Goal: Find contact information: Find contact information

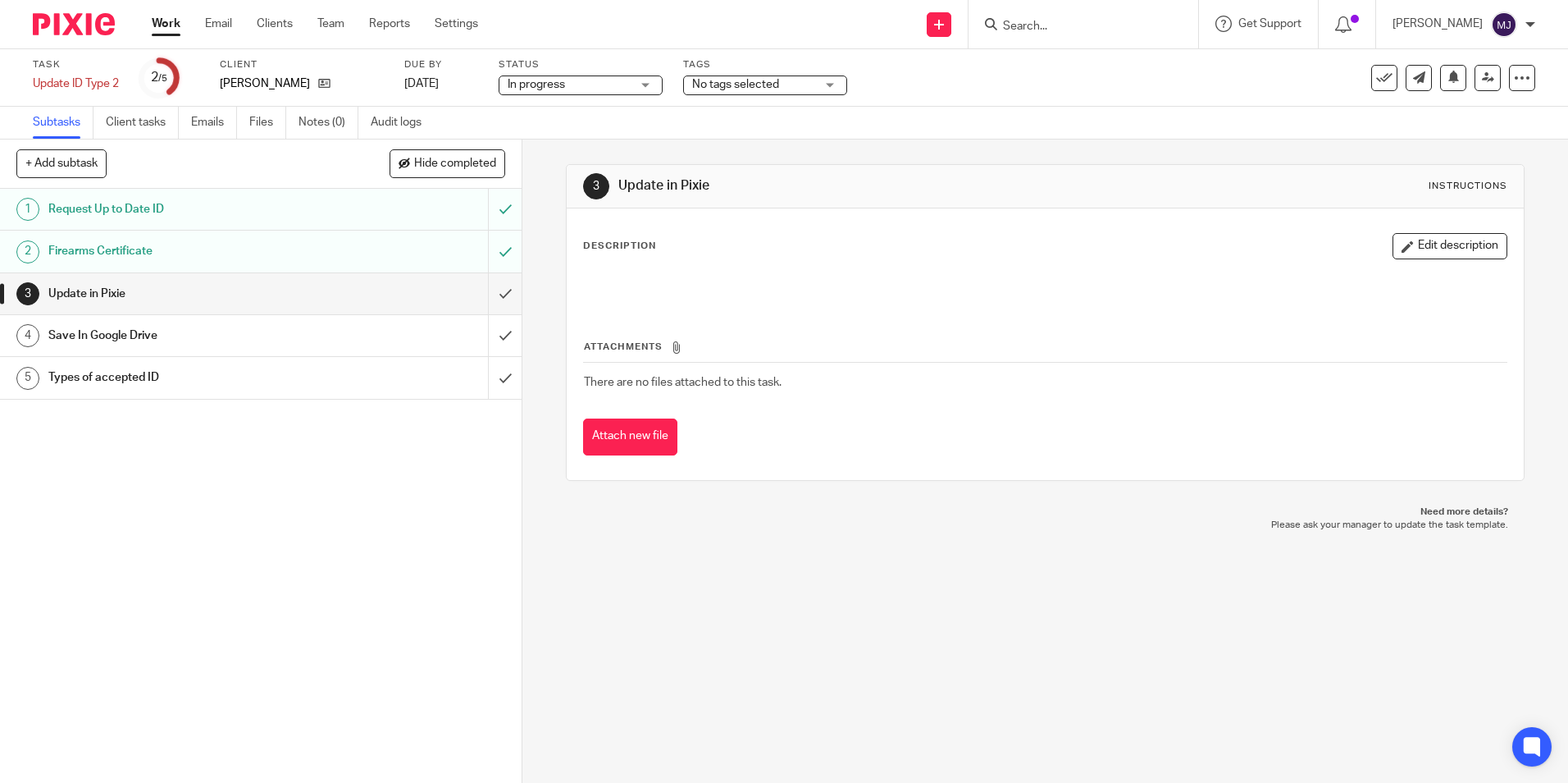
click at [1076, 33] on input "Search" at bounding box center [1075, 27] width 148 height 15
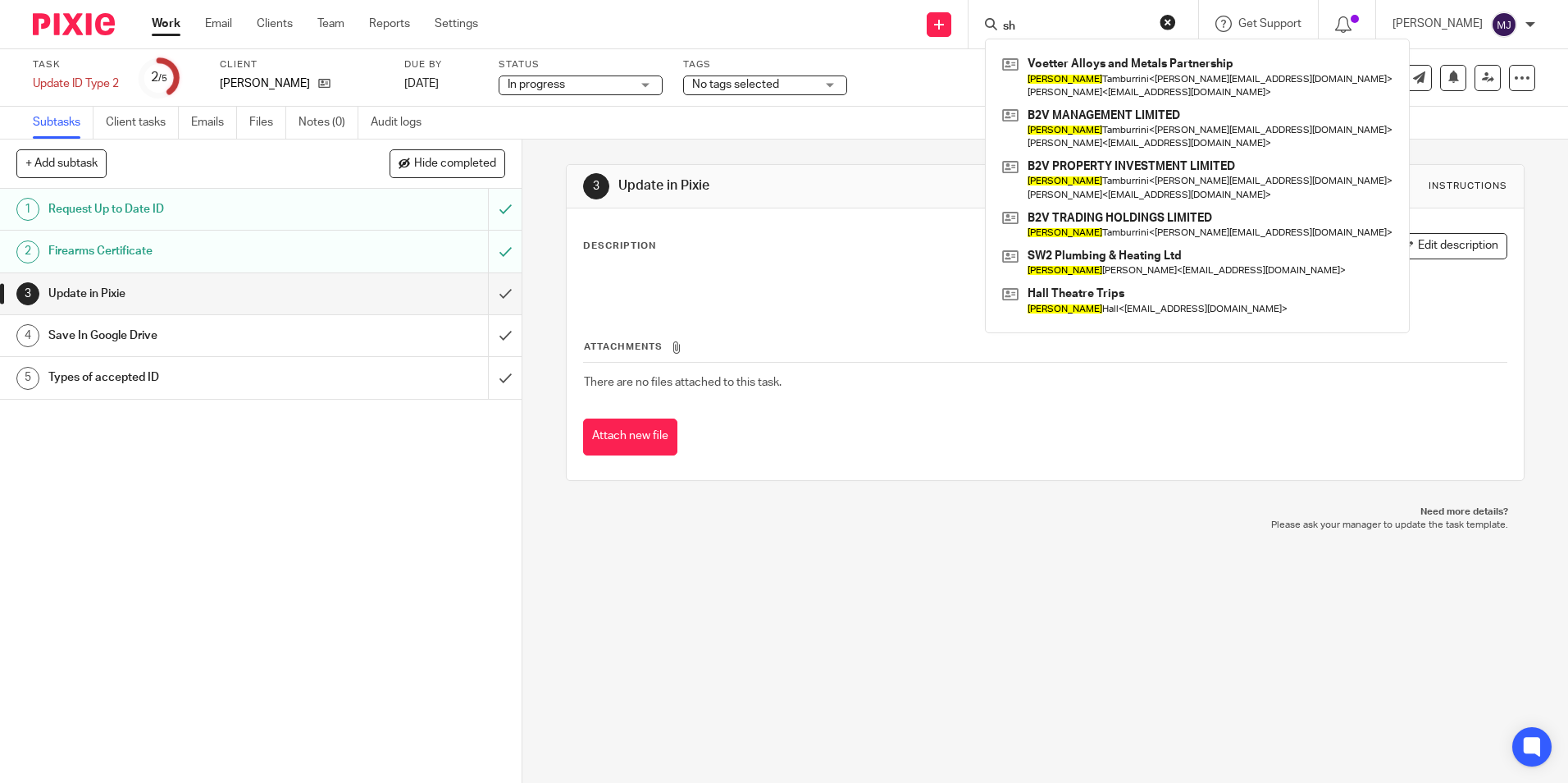
type input "s"
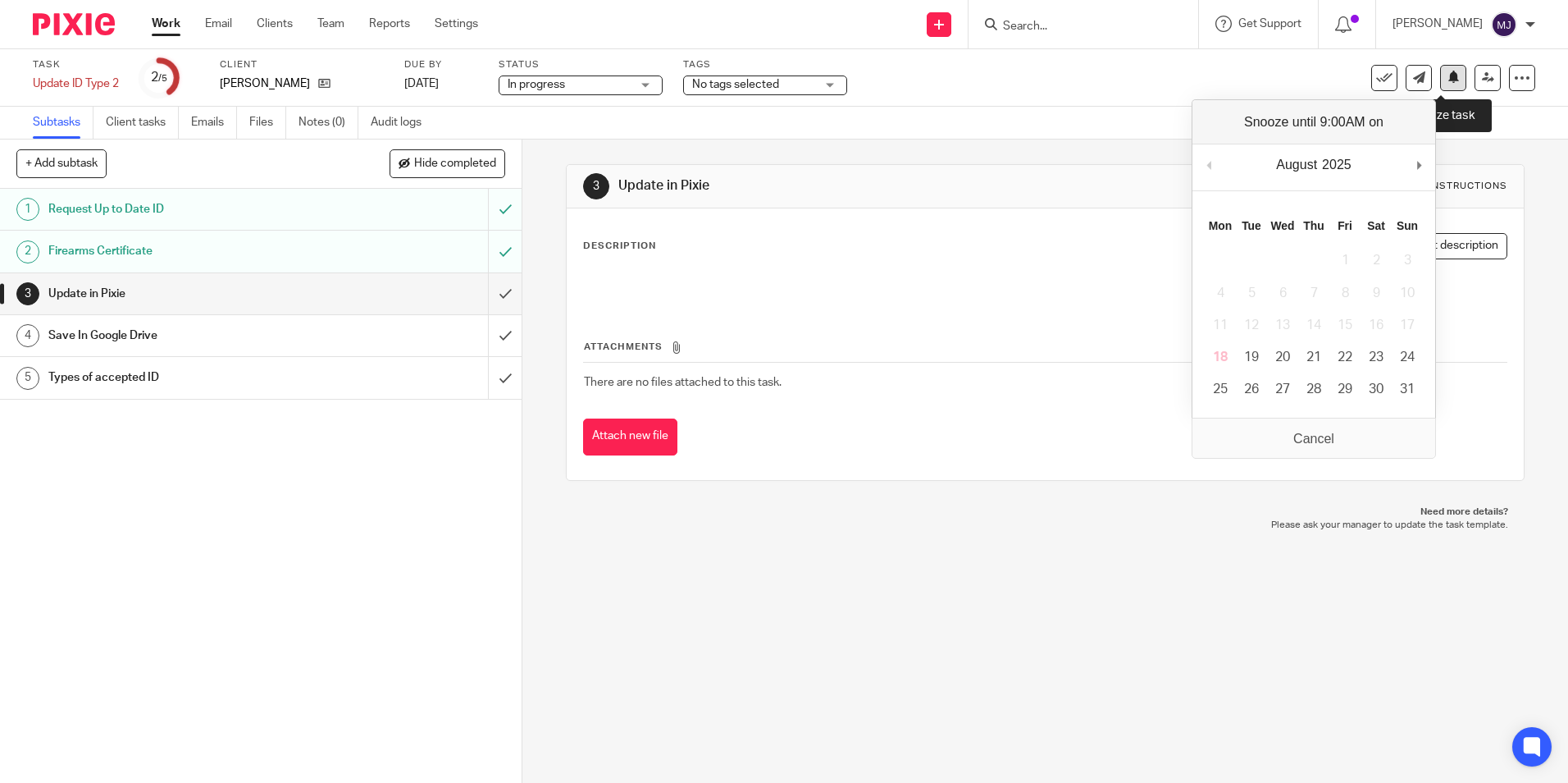
click at [1450, 89] on button at bounding box center [1453, 78] width 27 height 27
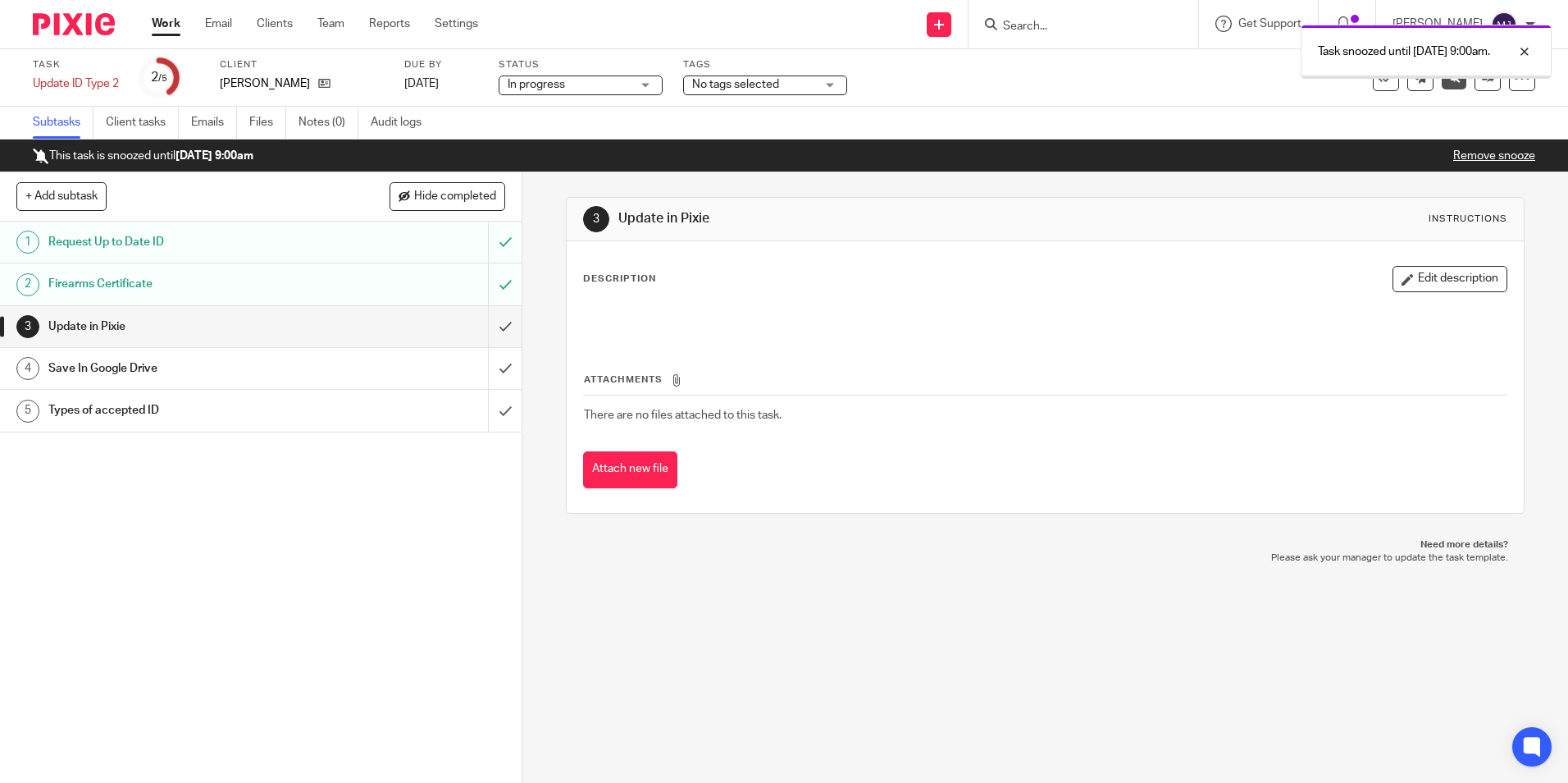
click at [73, 13] on img at bounding box center [74, 24] width 82 height 22
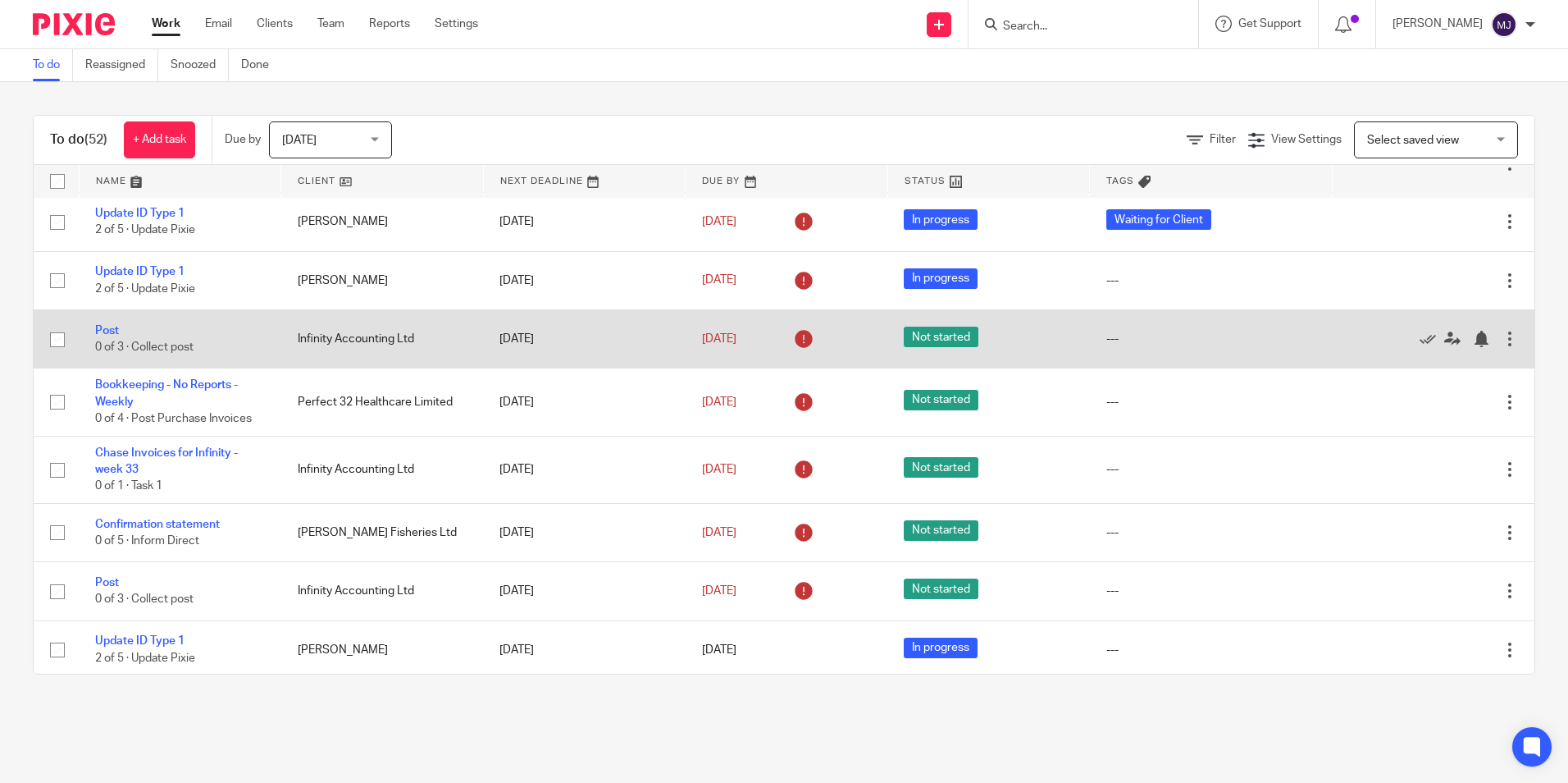
scroll to position [2853, 0]
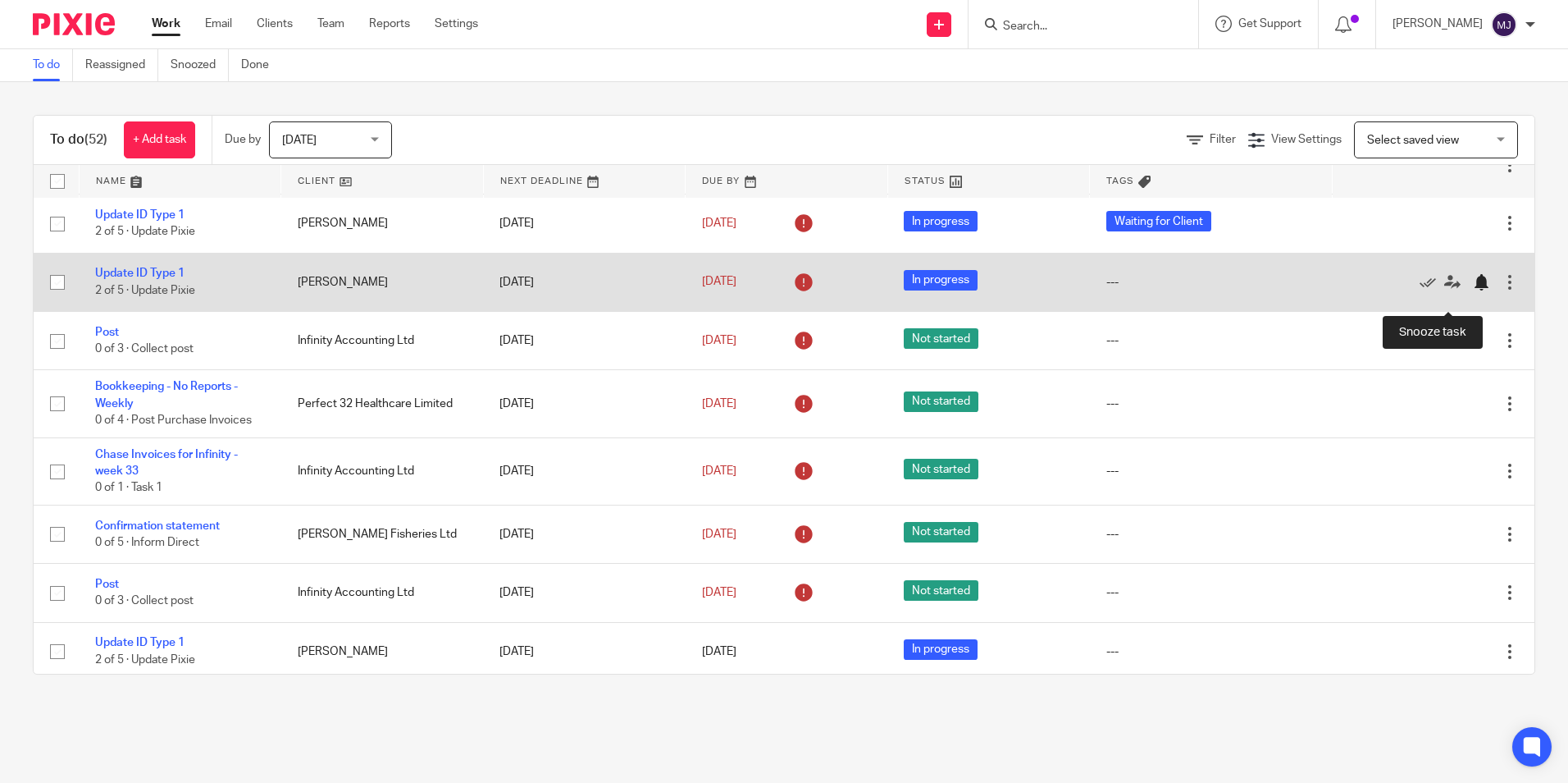
click at [1473, 290] on div at bounding box center [1481, 282] width 16 height 16
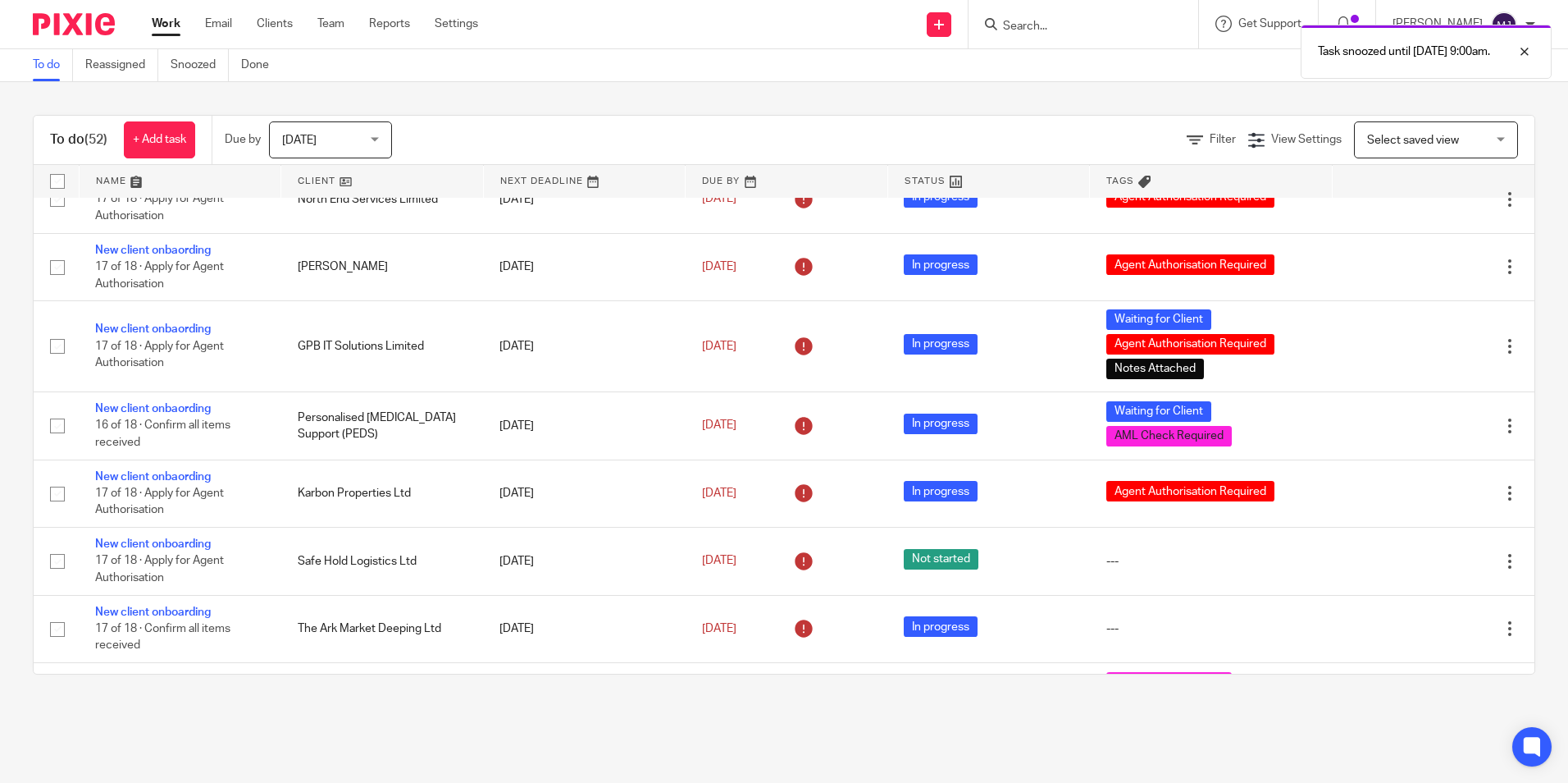
scroll to position [0, 0]
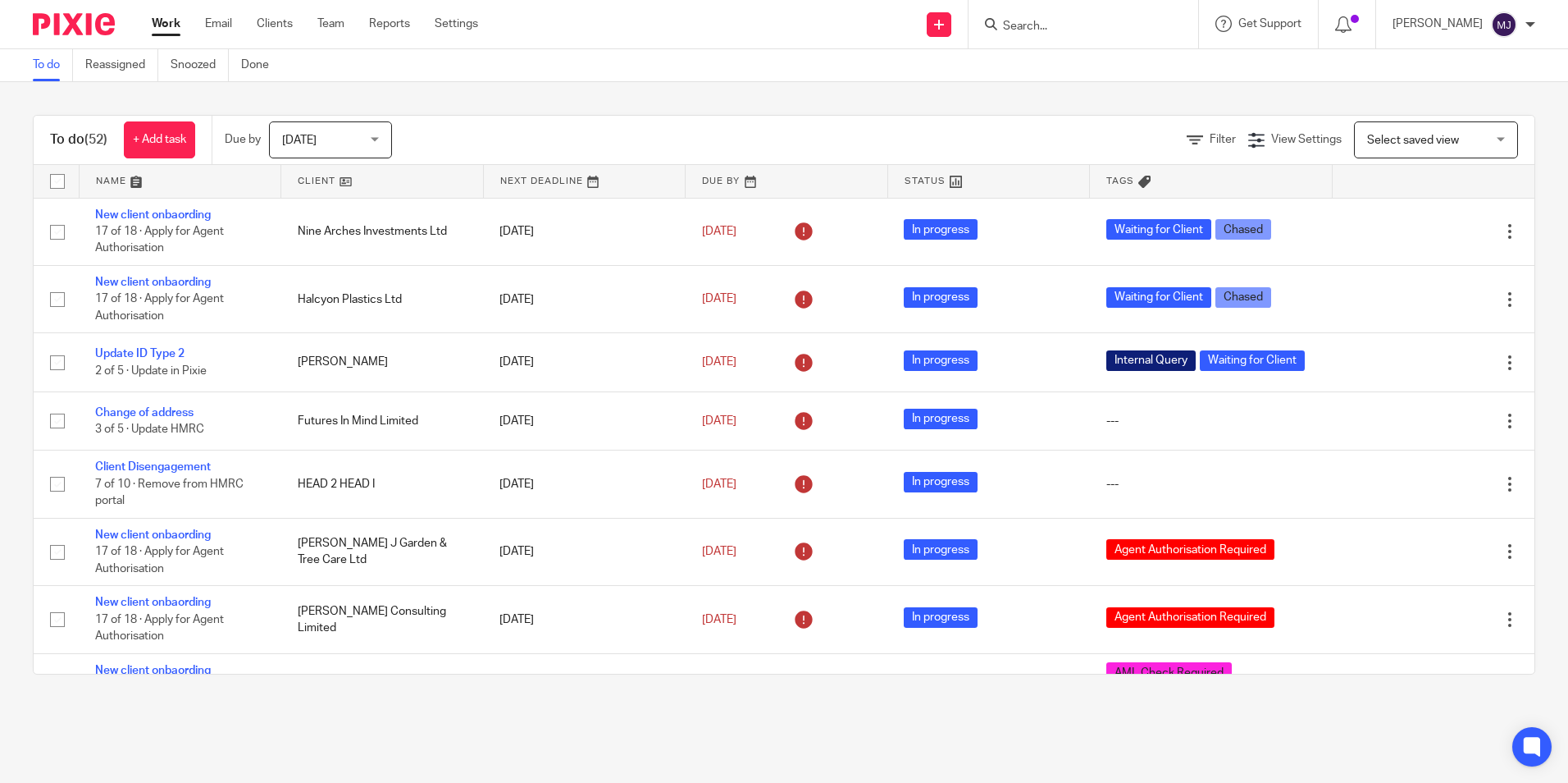
click at [1098, 34] on input "Search" at bounding box center [1075, 27] width 148 height 15
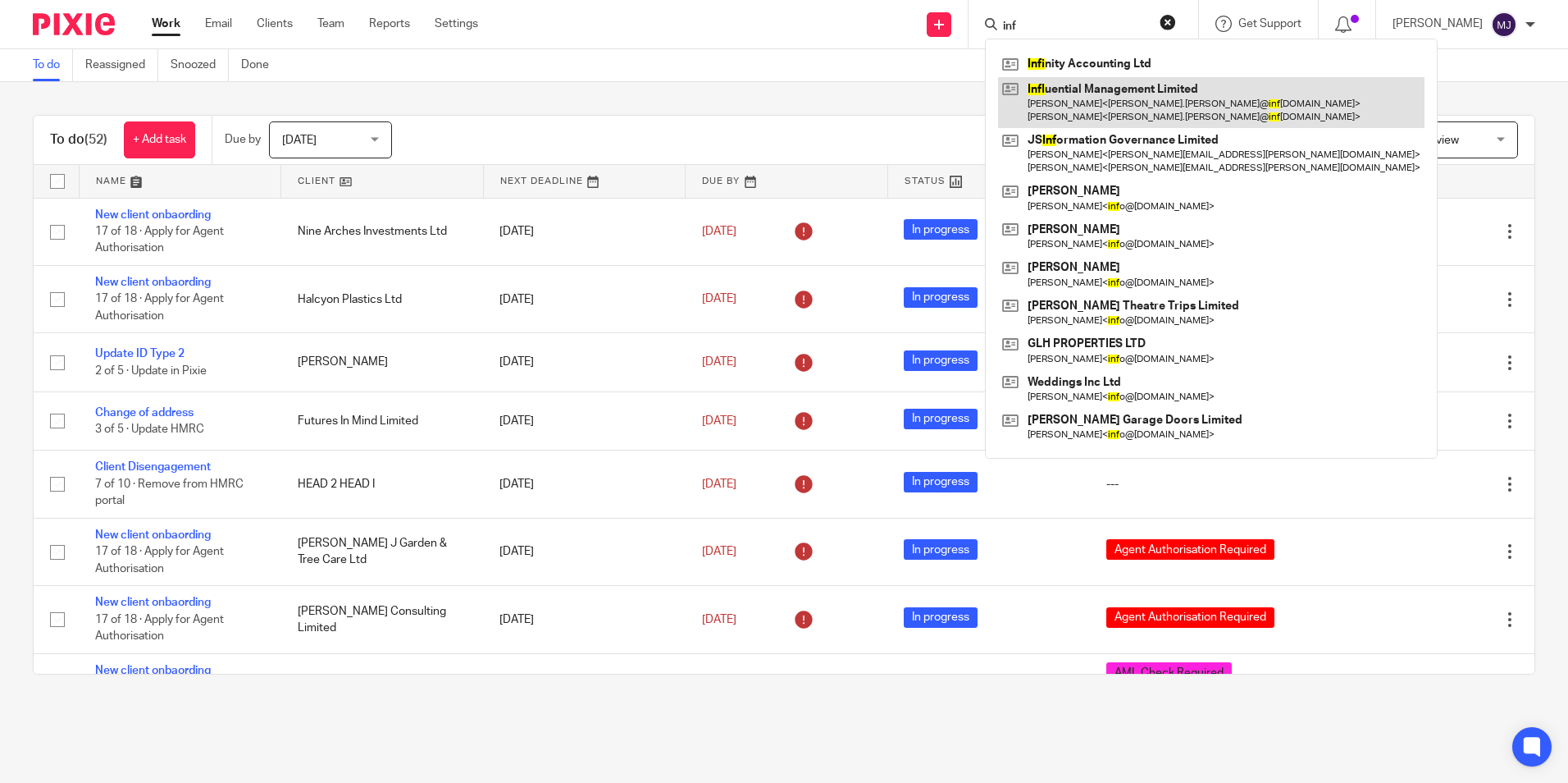
type input "inf"
drag, startPoint x: 1087, startPoint y: 93, endPoint x: 1189, endPoint y: 109, distance: 103.2
click at [1087, 93] on link at bounding box center [1210, 102] width 426 height 51
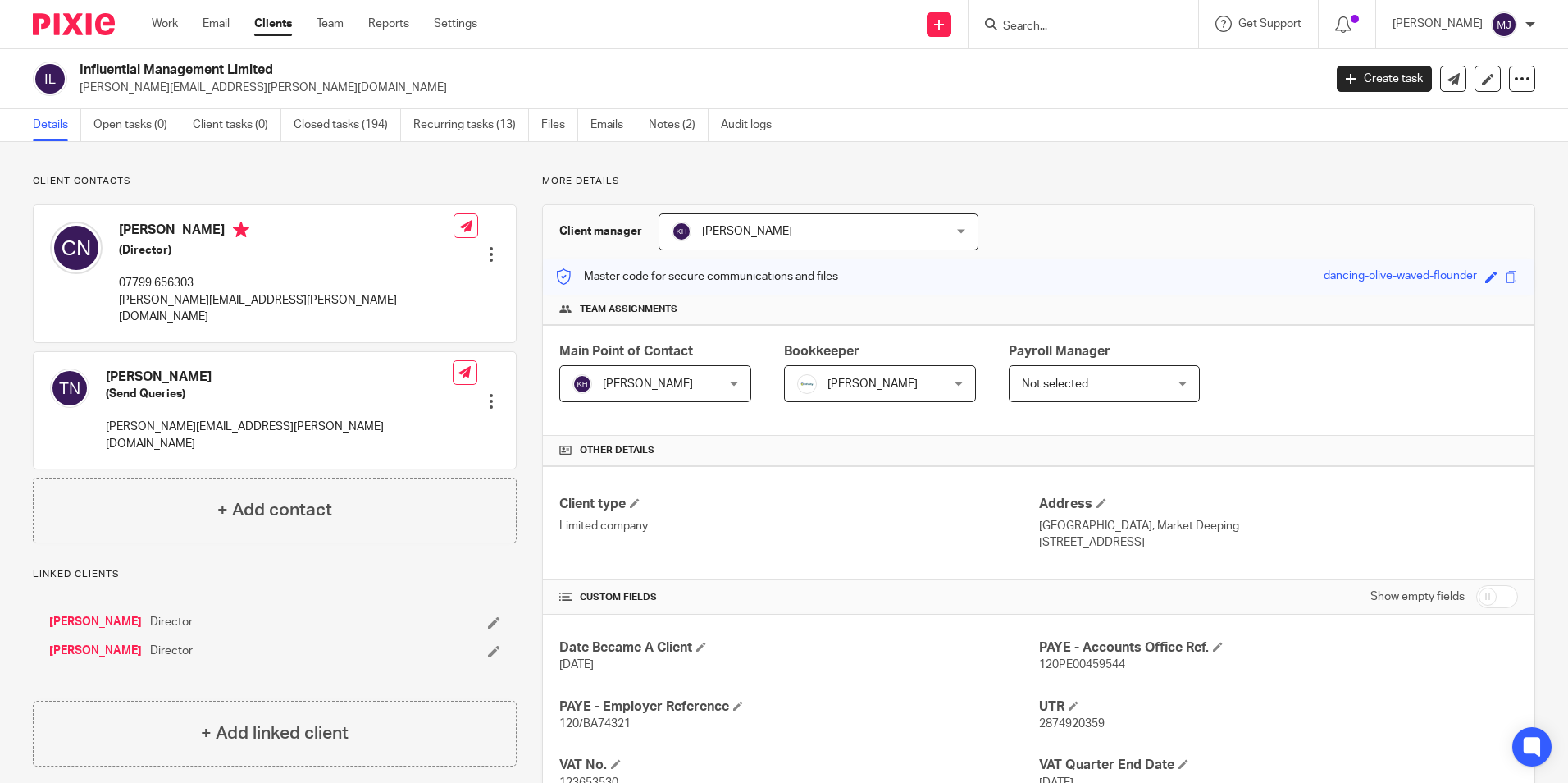
click at [84, 34] on img at bounding box center [74, 24] width 82 height 22
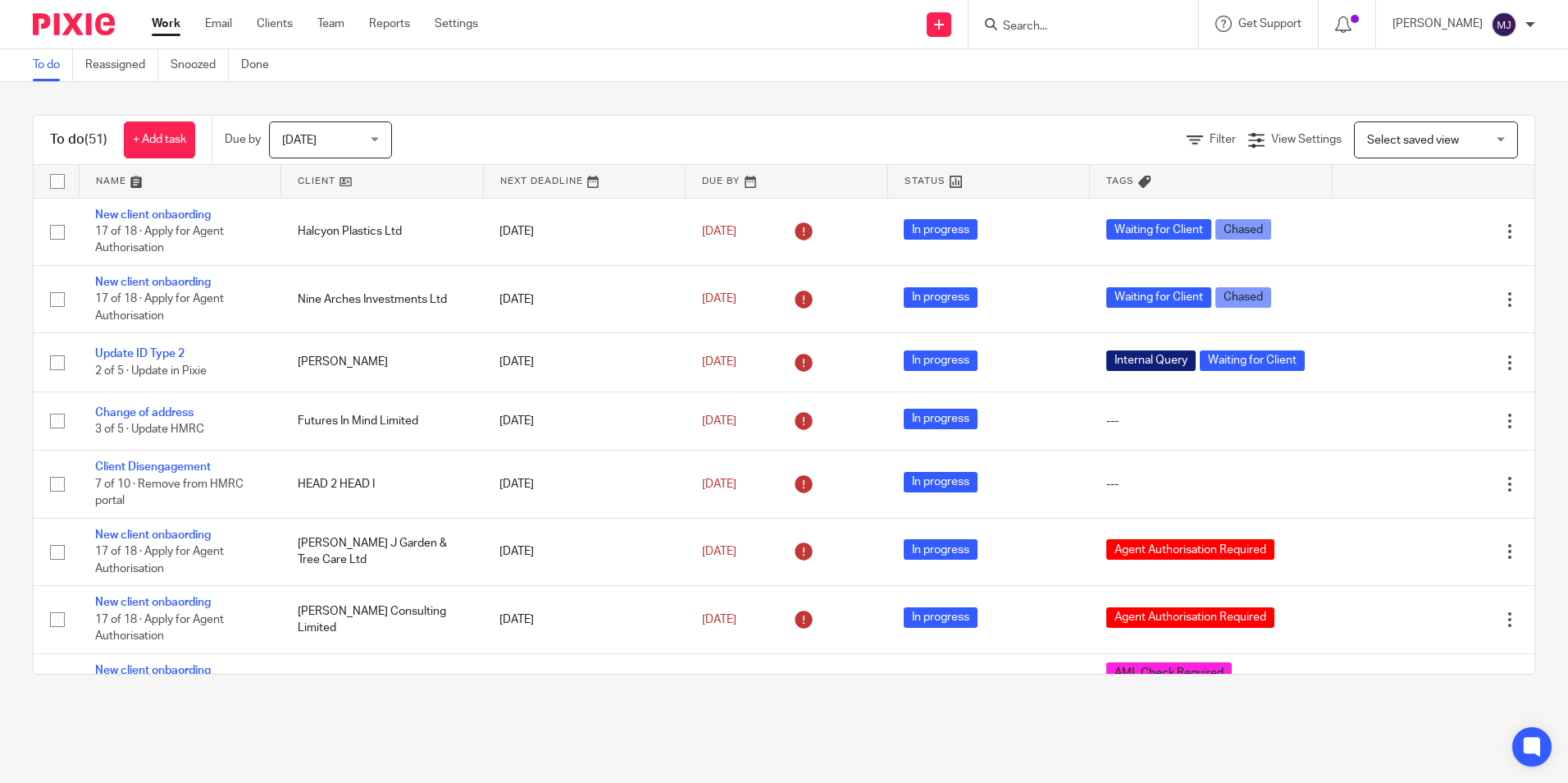
click at [1093, 34] on input "Search" at bounding box center [1075, 27] width 148 height 15
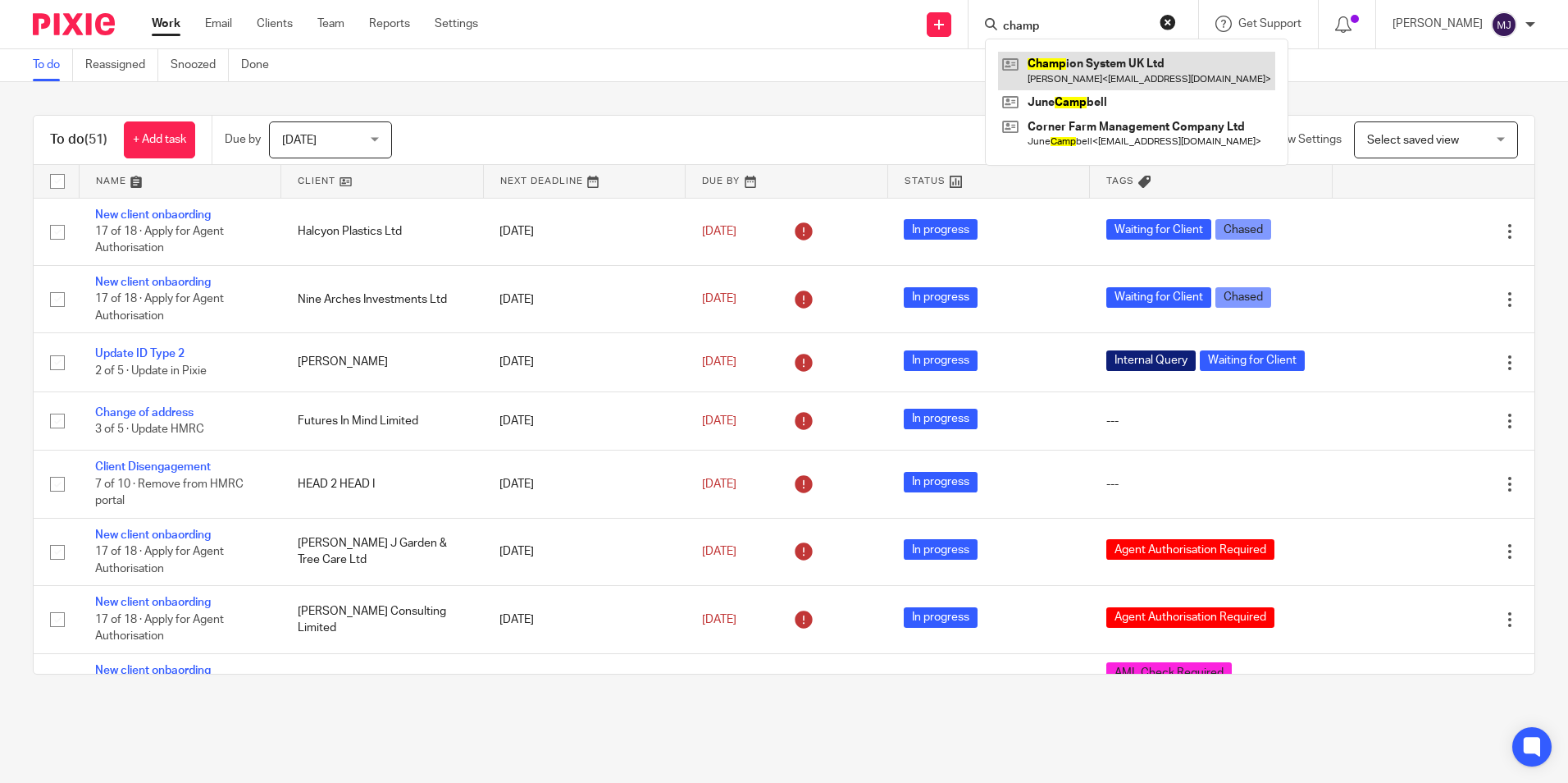
type input "champ"
drag, startPoint x: 1139, startPoint y: 60, endPoint x: 1117, endPoint y: 71, distance: 24.6
click at [1139, 60] on link at bounding box center [1137, 70] width 277 height 37
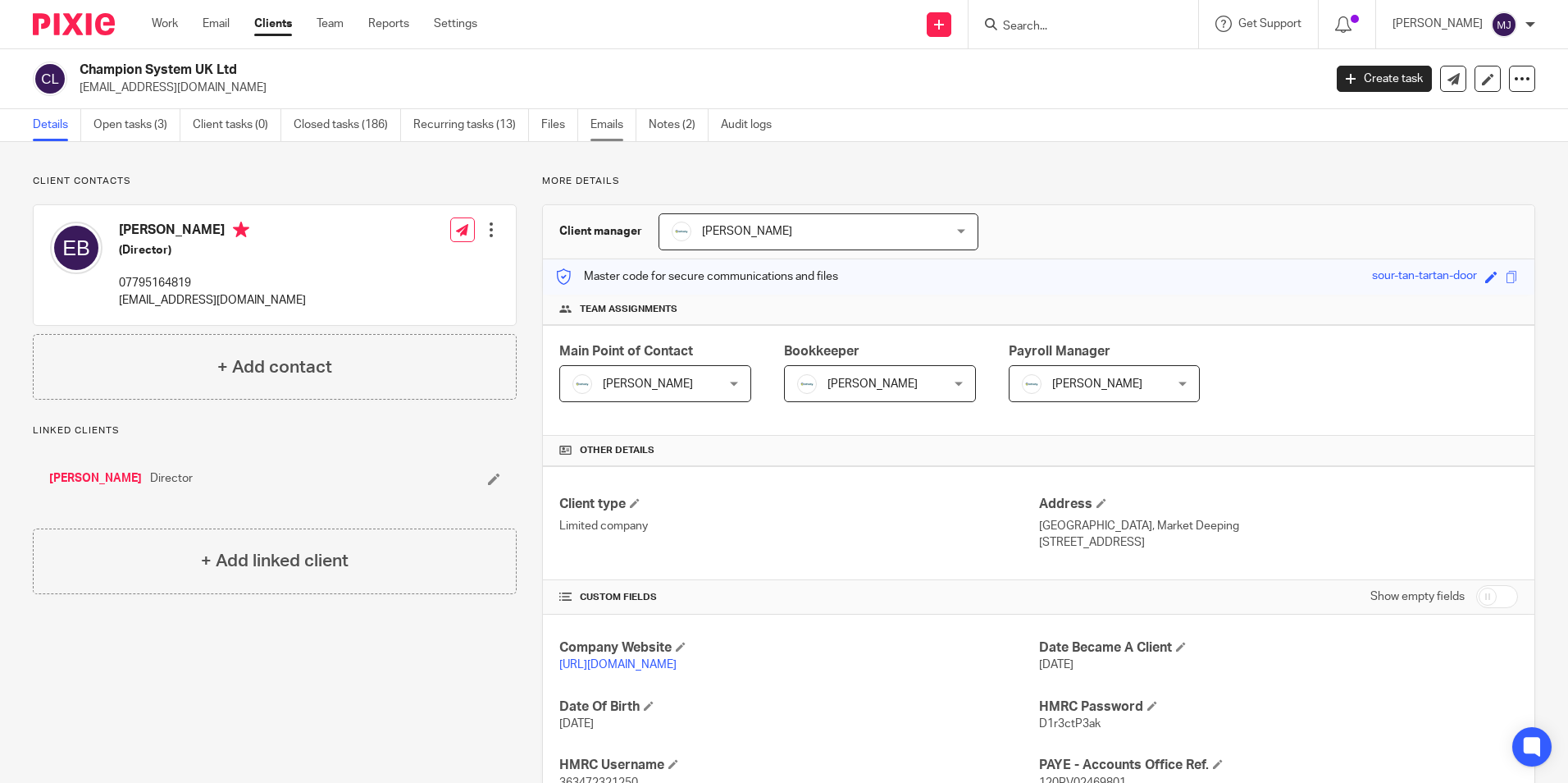
click at [609, 125] on link "Emails" at bounding box center [614, 125] width 46 height 32
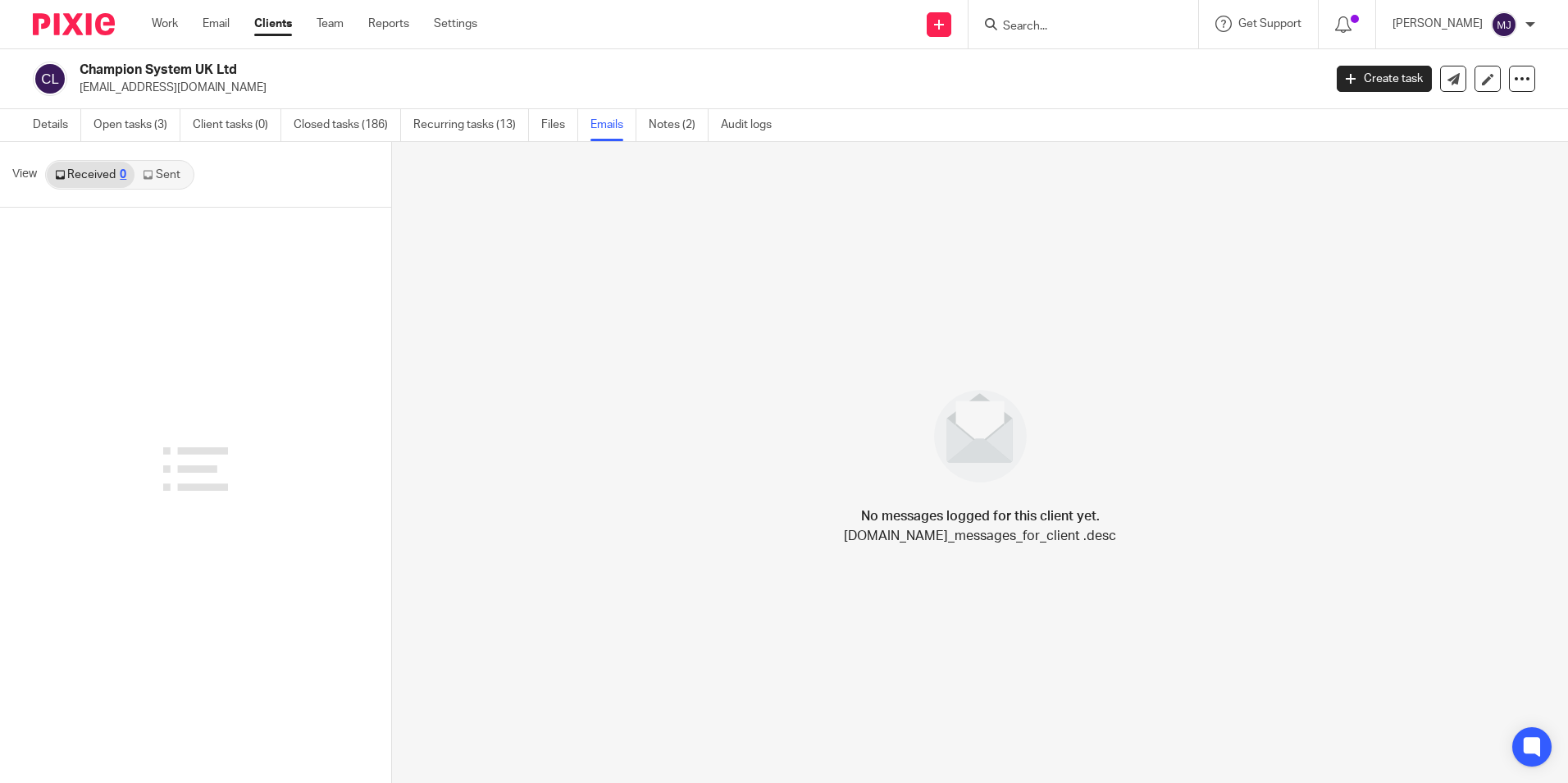
click at [159, 176] on link "Sent" at bounding box center [163, 175] width 58 height 27
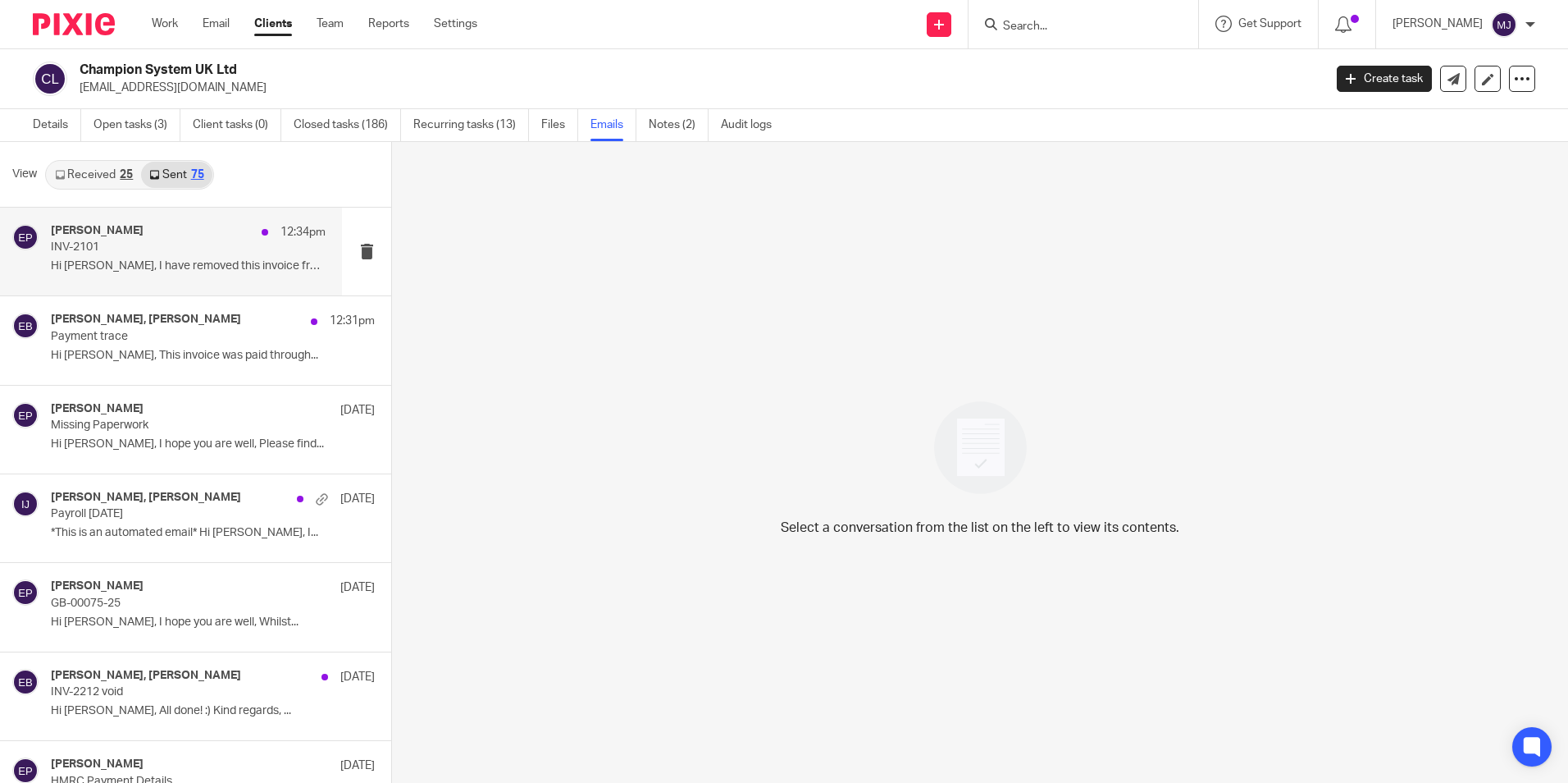
click at [116, 253] on p "INV-2101" at bounding box center [160, 247] width 220 height 14
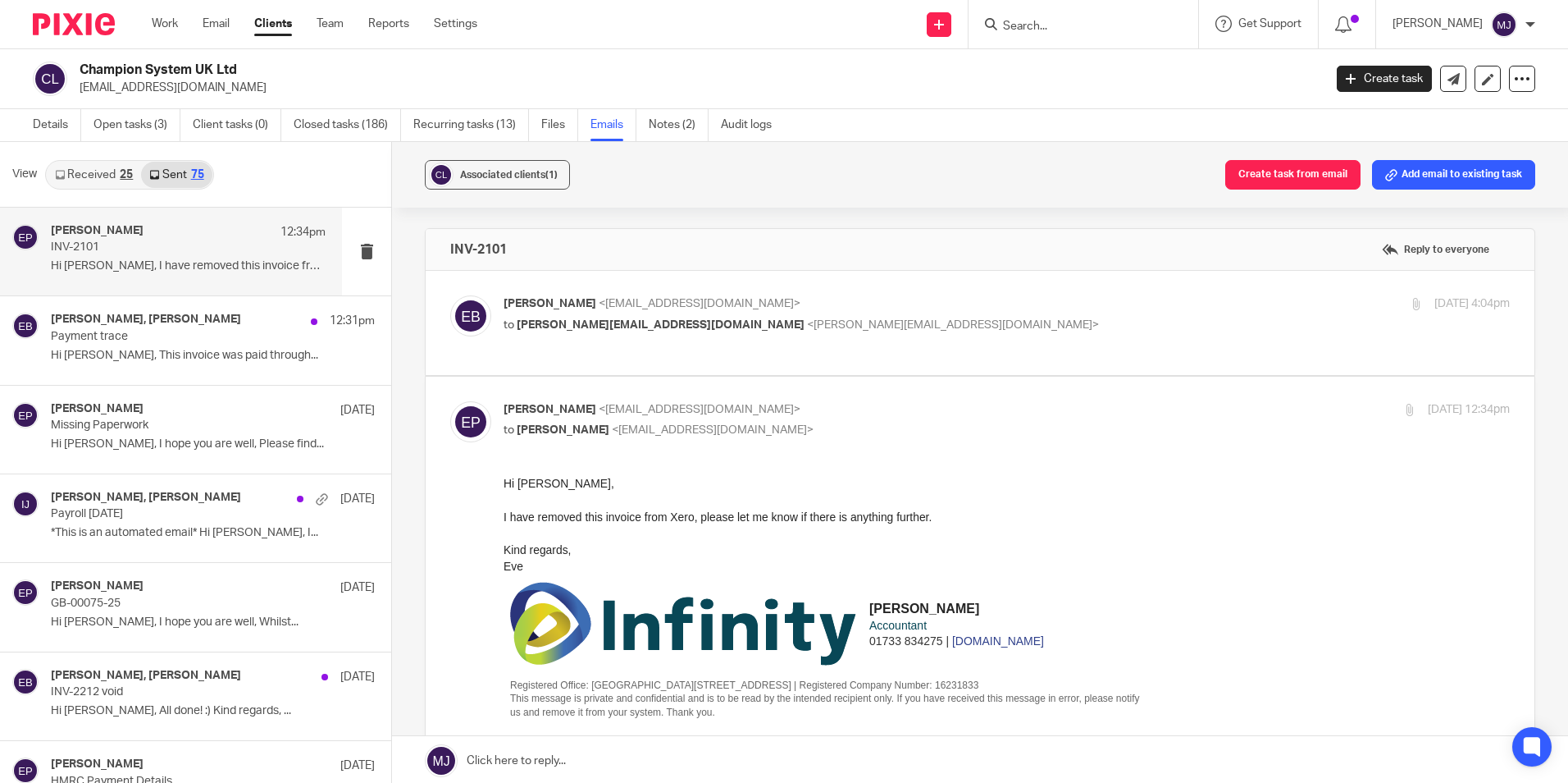
click at [947, 369] on label at bounding box center [979, 322] width 1108 height 104
click at [450, 295] on input "checkbox" at bounding box center [449, 295] width 1 height 1
checkbox input "true"
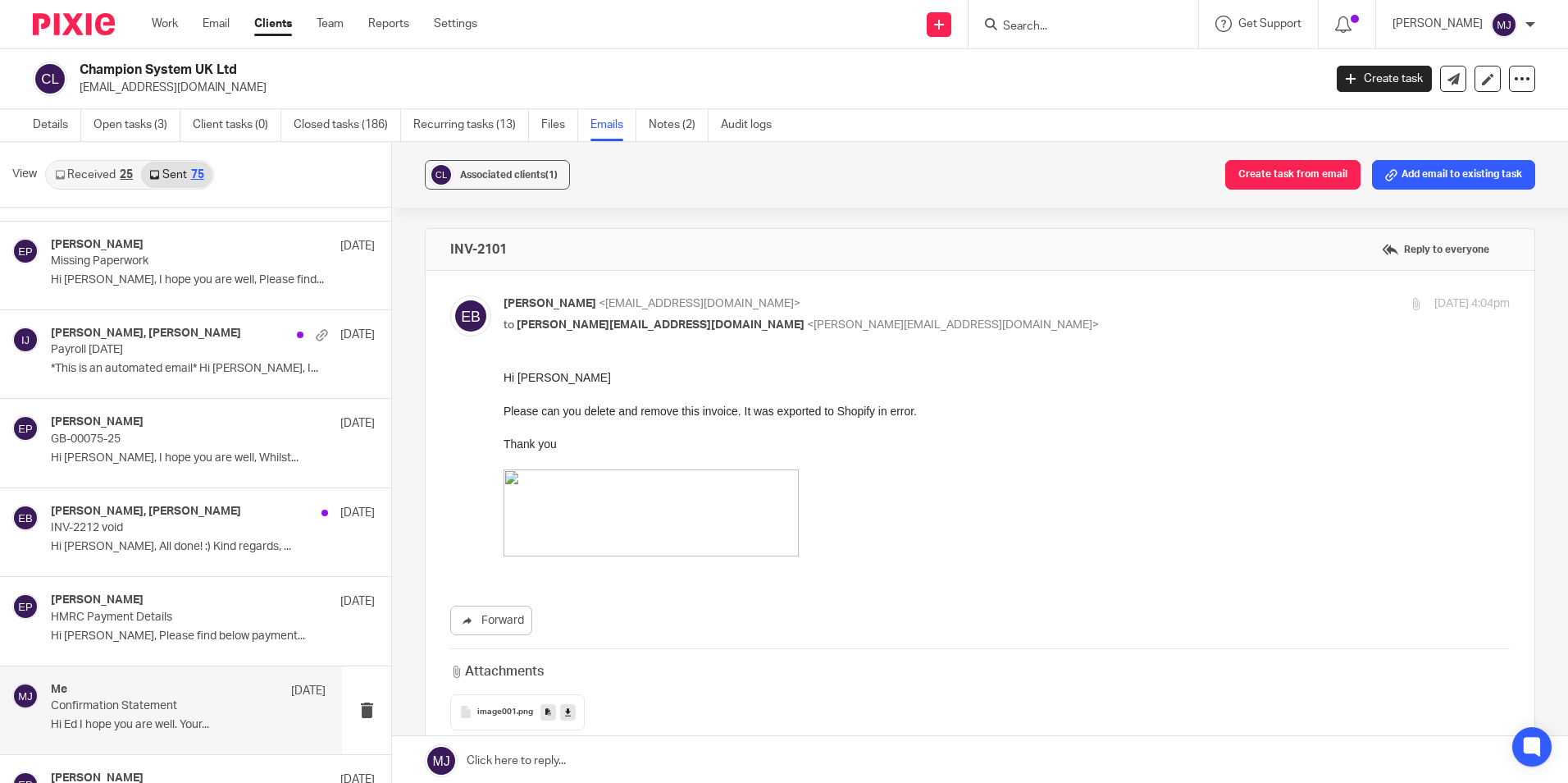
scroll to position [246, 0]
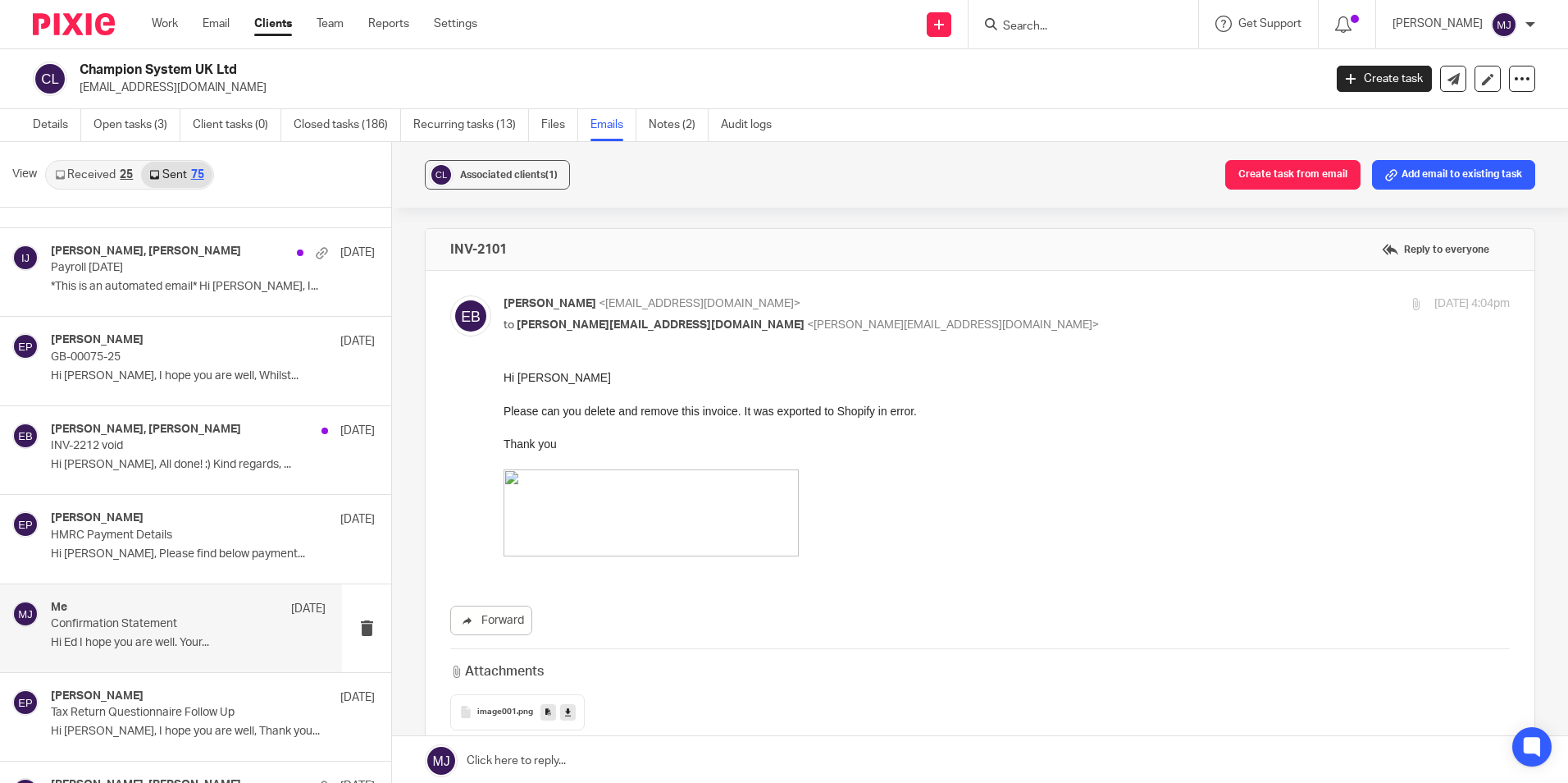
click at [111, 626] on p "Confirmation Statement" at bounding box center [160, 624] width 220 height 14
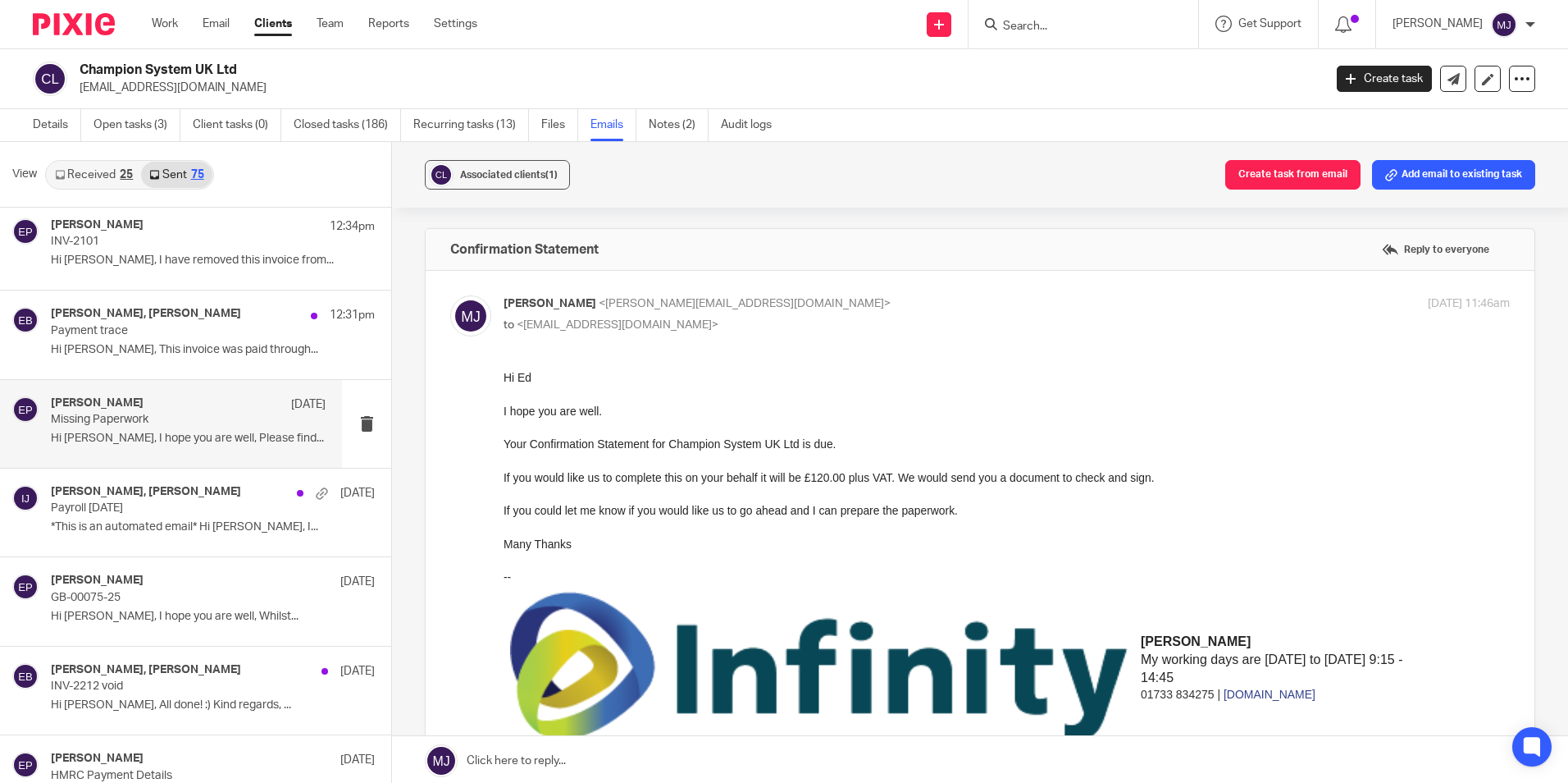
scroll to position [0, 0]
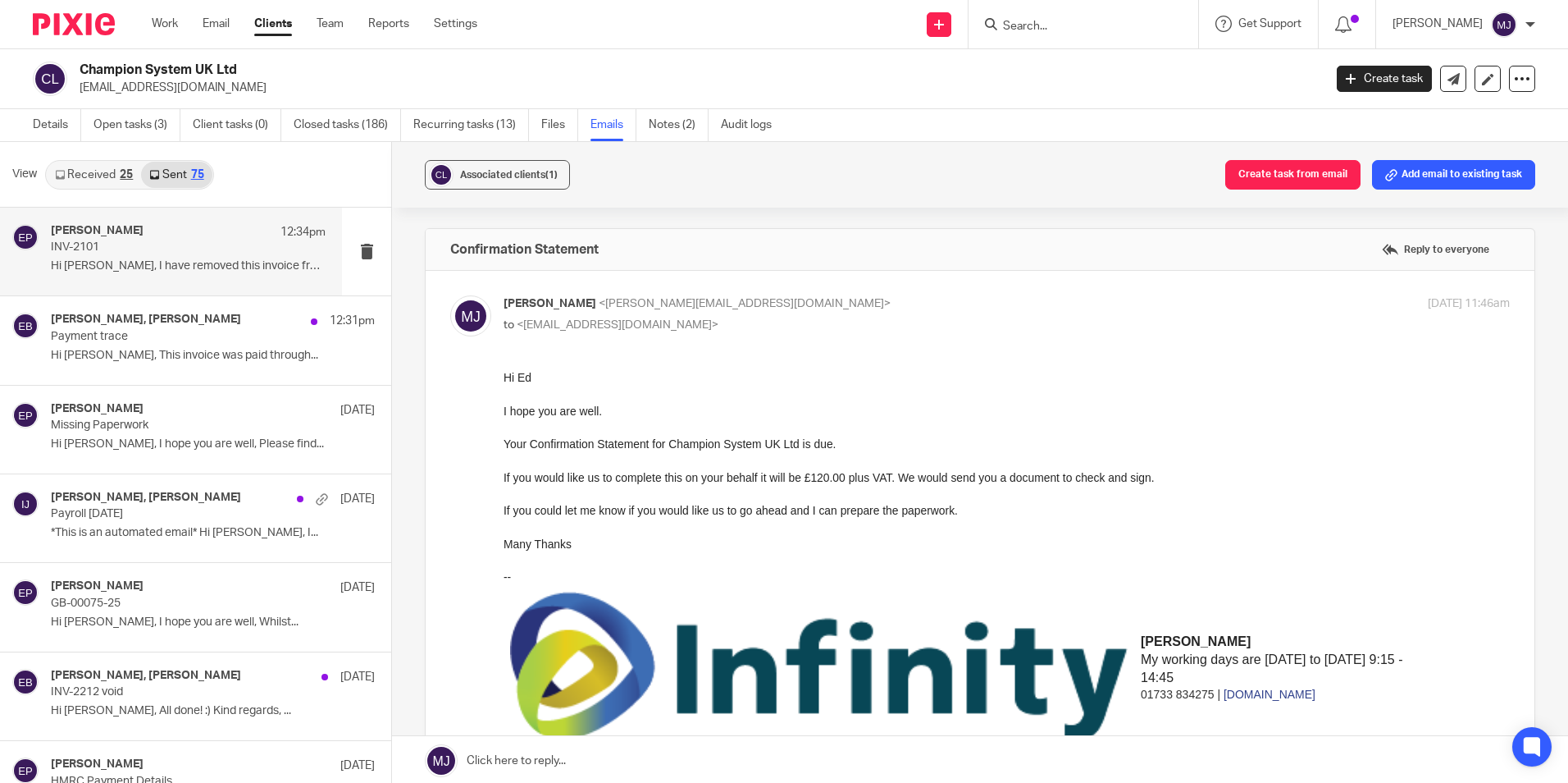
click at [122, 230] on div "Eve Parker 12:34pm" at bounding box center [188, 232] width 275 height 16
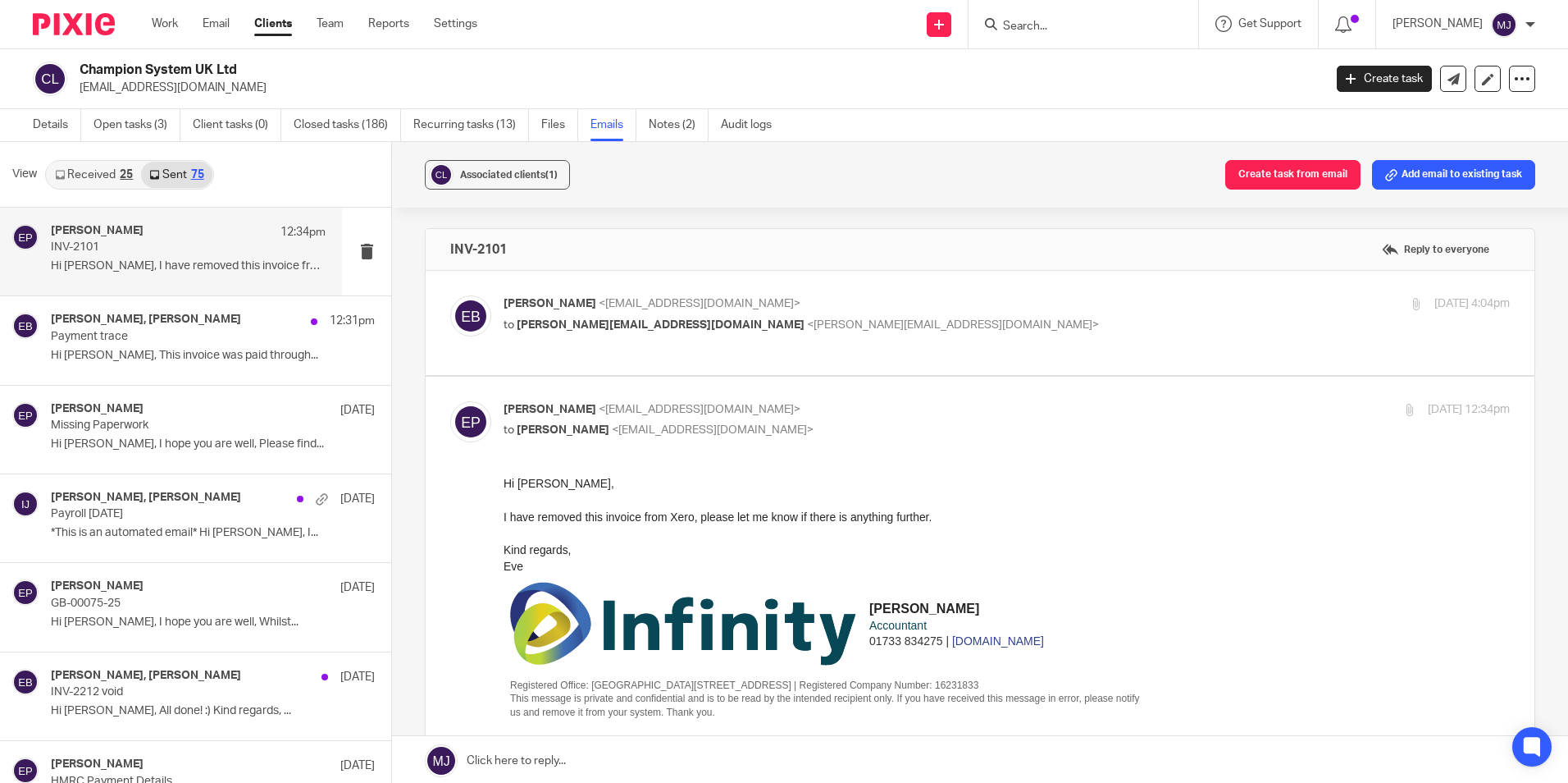
click at [660, 338] on div "Edward Broom <edwardb@champ-sys.com> to e.parker@directpeak.co.uk <e.parker@dir…" at bounding box center [979, 323] width 1059 height 55
click at [663, 318] on p "to e.parker@directpeak.co.uk <e.parker@directpeak.co.uk>" at bounding box center [839, 325] width 671 height 17
checkbox input "true"
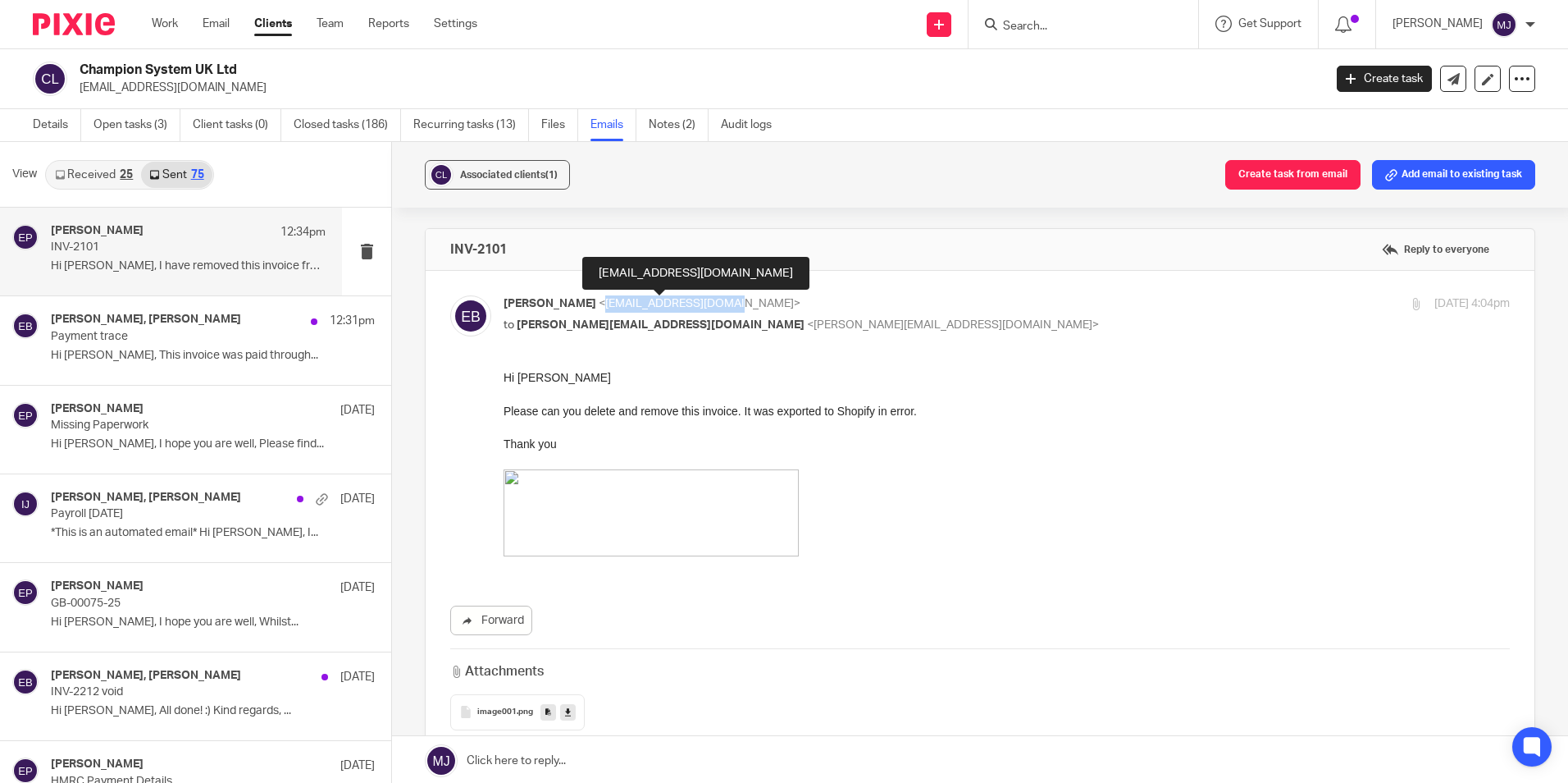
drag, startPoint x: 731, startPoint y: 306, endPoint x: 591, endPoint y: 308, distance: 140.0
click at [599, 308] on span "<edwardb@champ-sys.com>" at bounding box center [699, 303] width 202 height 12
copy span "edwardb@champ-sys.com"
drag, startPoint x: 89, startPoint y: 27, endPoint x: 97, endPoint y: 25, distance: 8.2
click at [89, 27] on img at bounding box center [74, 24] width 82 height 22
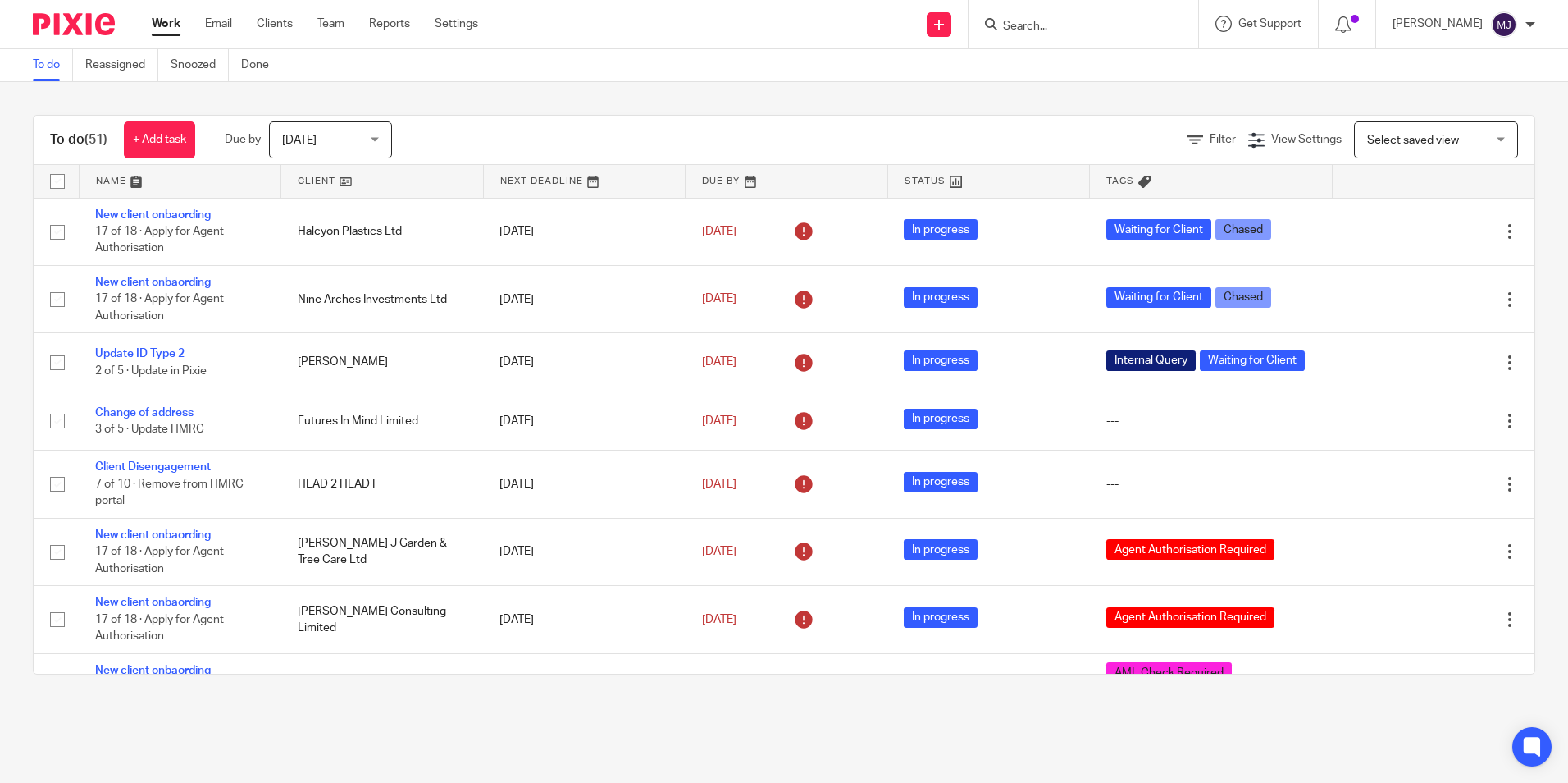
click at [1067, 22] on input "Search" at bounding box center [1075, 27] width 148 height 15
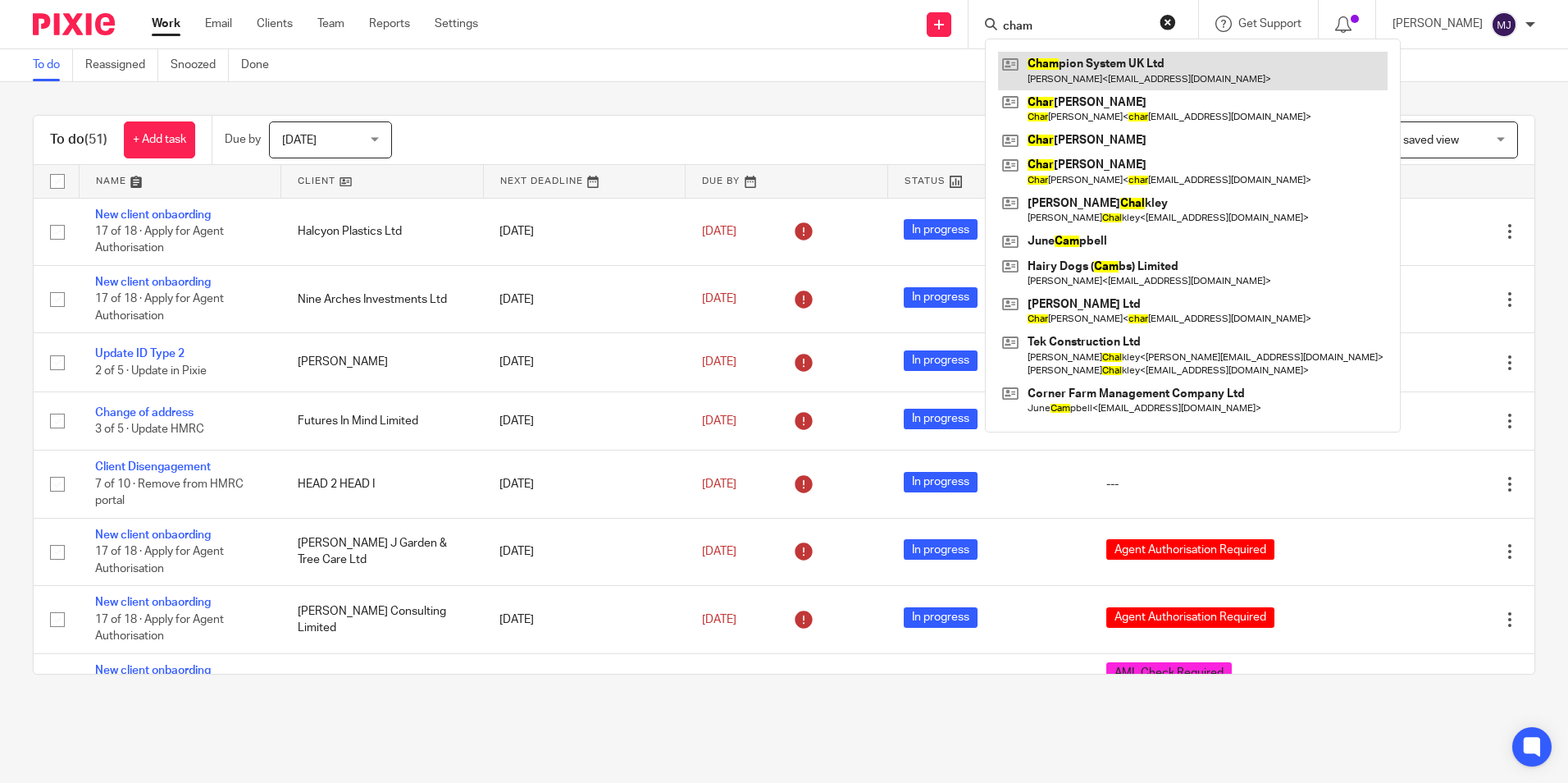
type input "cham"
click at [1123, 80] on link at bounding box center [1193, 70] width 390 height 37
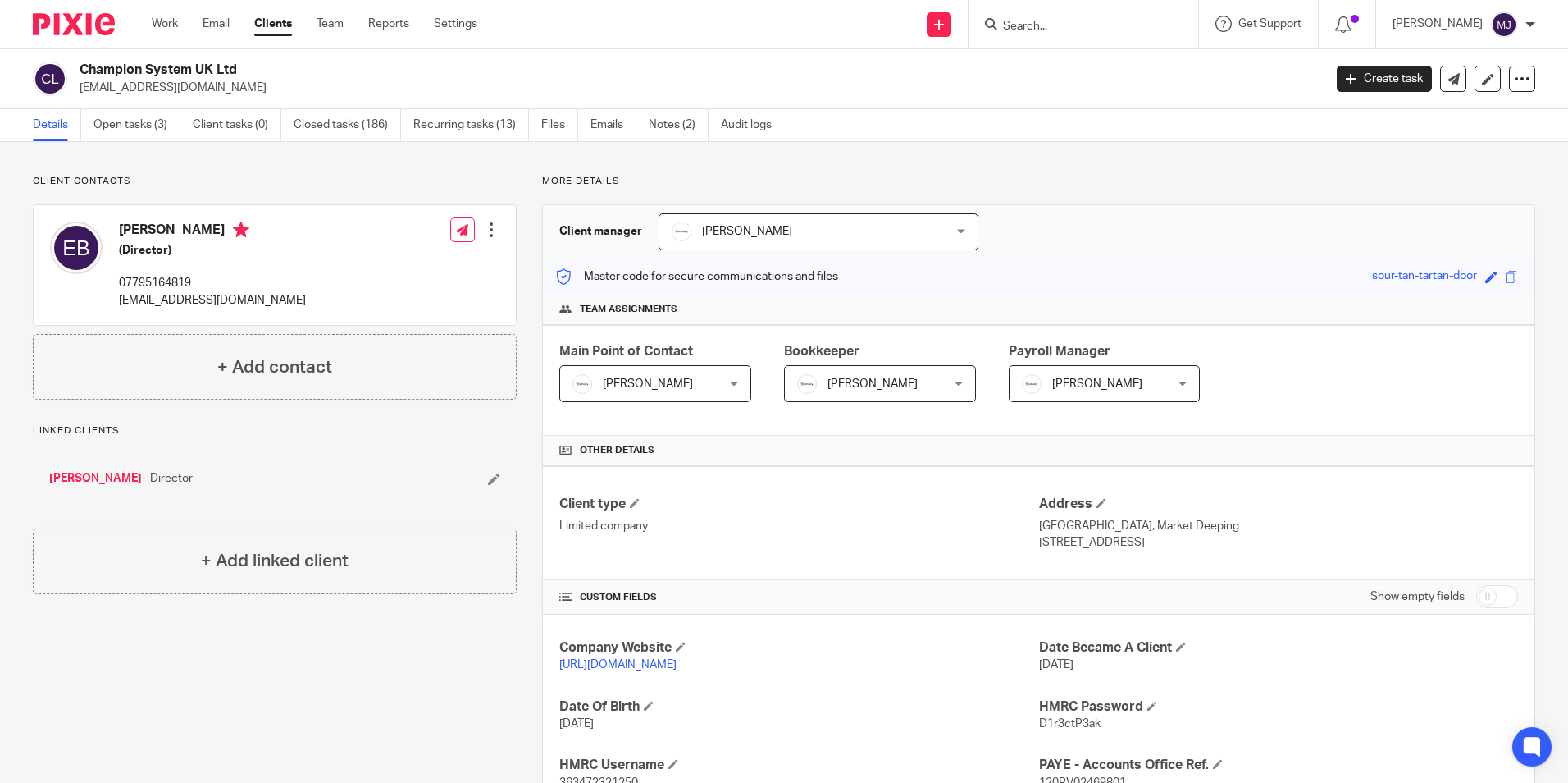
click at [1076, 35] on form at bounding box center [1089, 24] width 174 height 20
drag, startPoint x: 1076, startPoint y: 35, endPoint x: 1057, endPoint y: 27, distance: 20.6
click at [1057, 27] on input "Search" at bounding box center [1075, 27] width 148 height 15
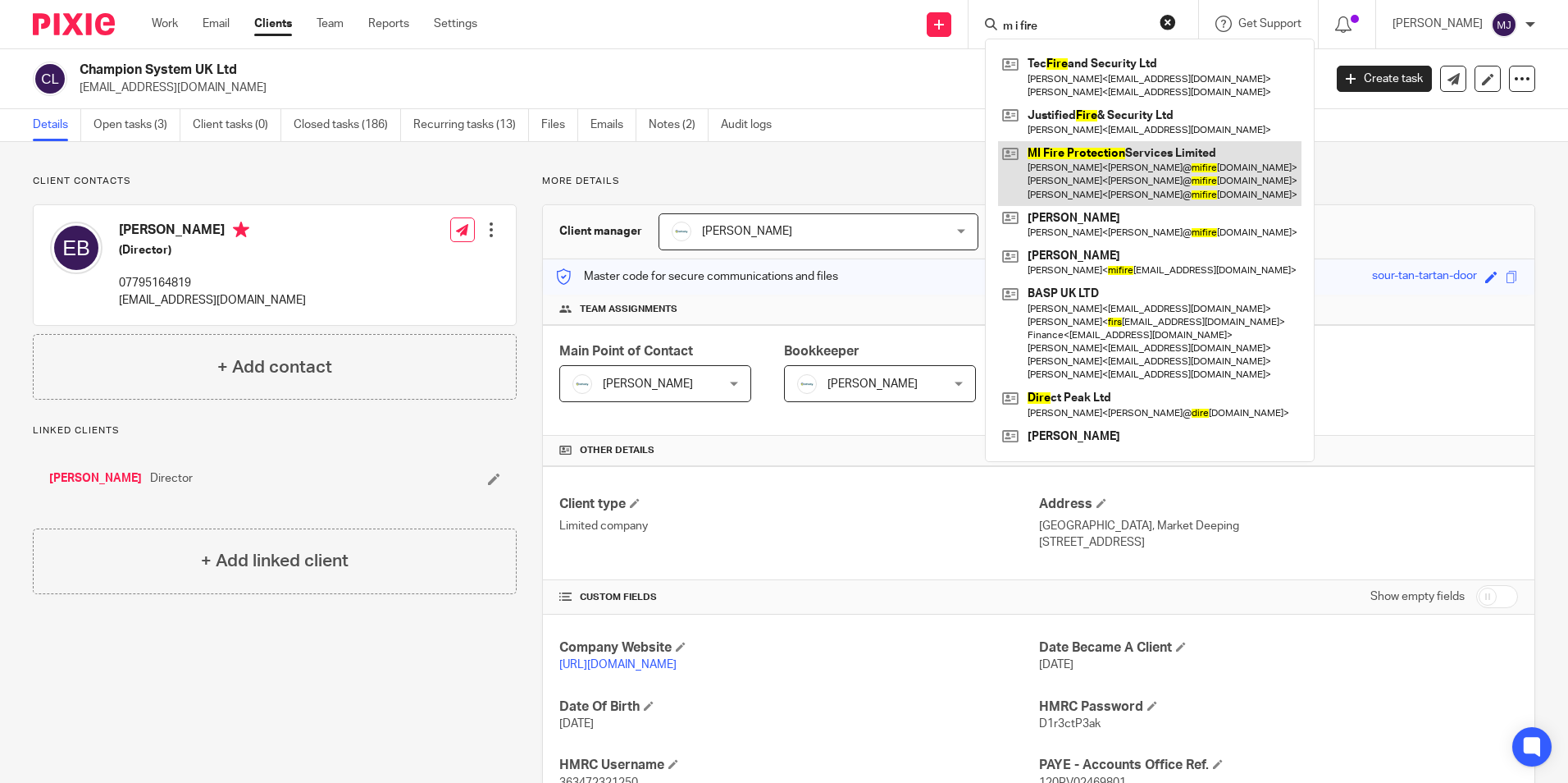
type input "m i fire"
click at [1142, 157] on link at bounding box center [1149, 174] width 303 height 65
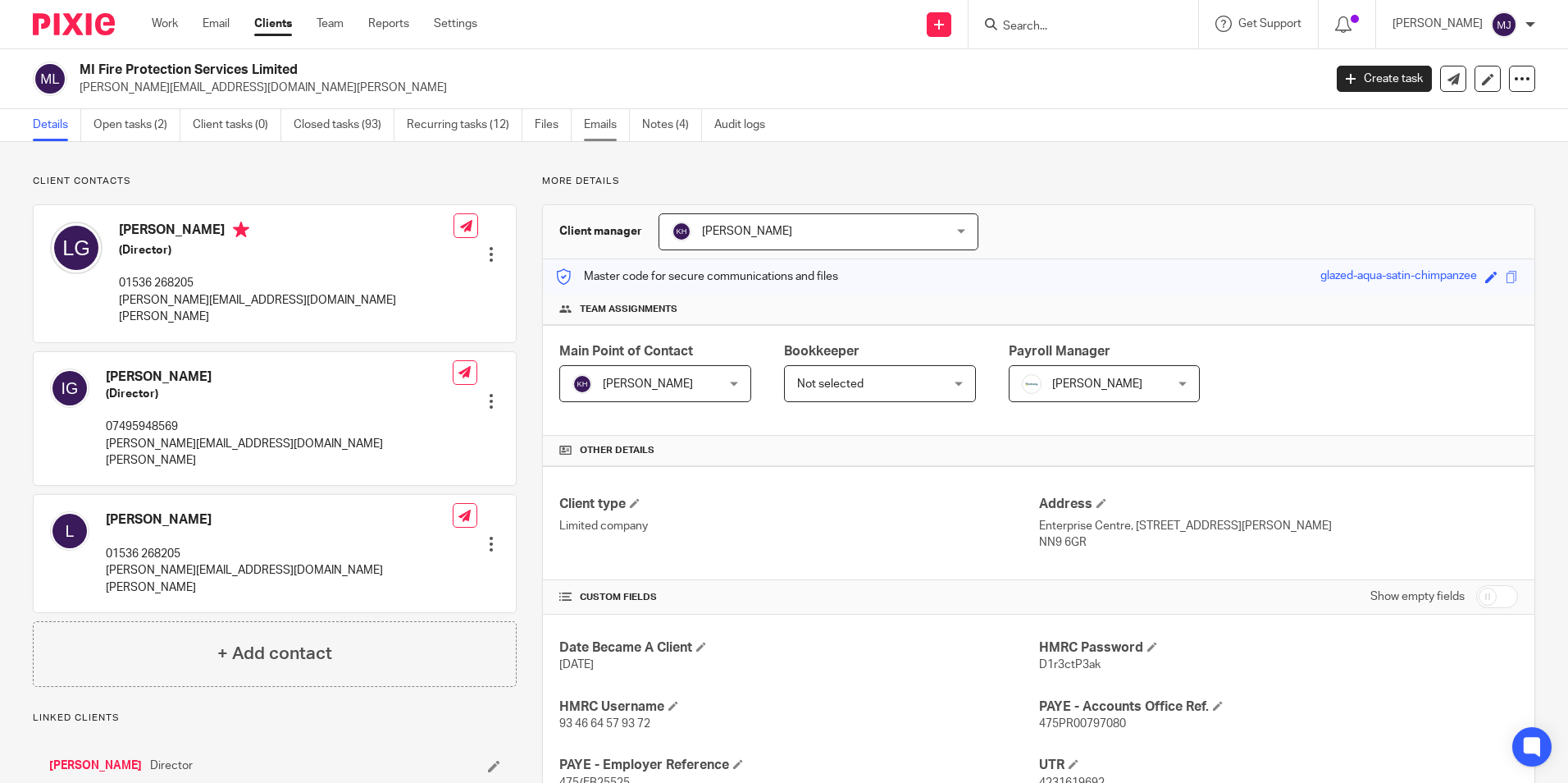
click at [599, 126] on link "Emails" at bounding box center [607, 125] width 46 height 32
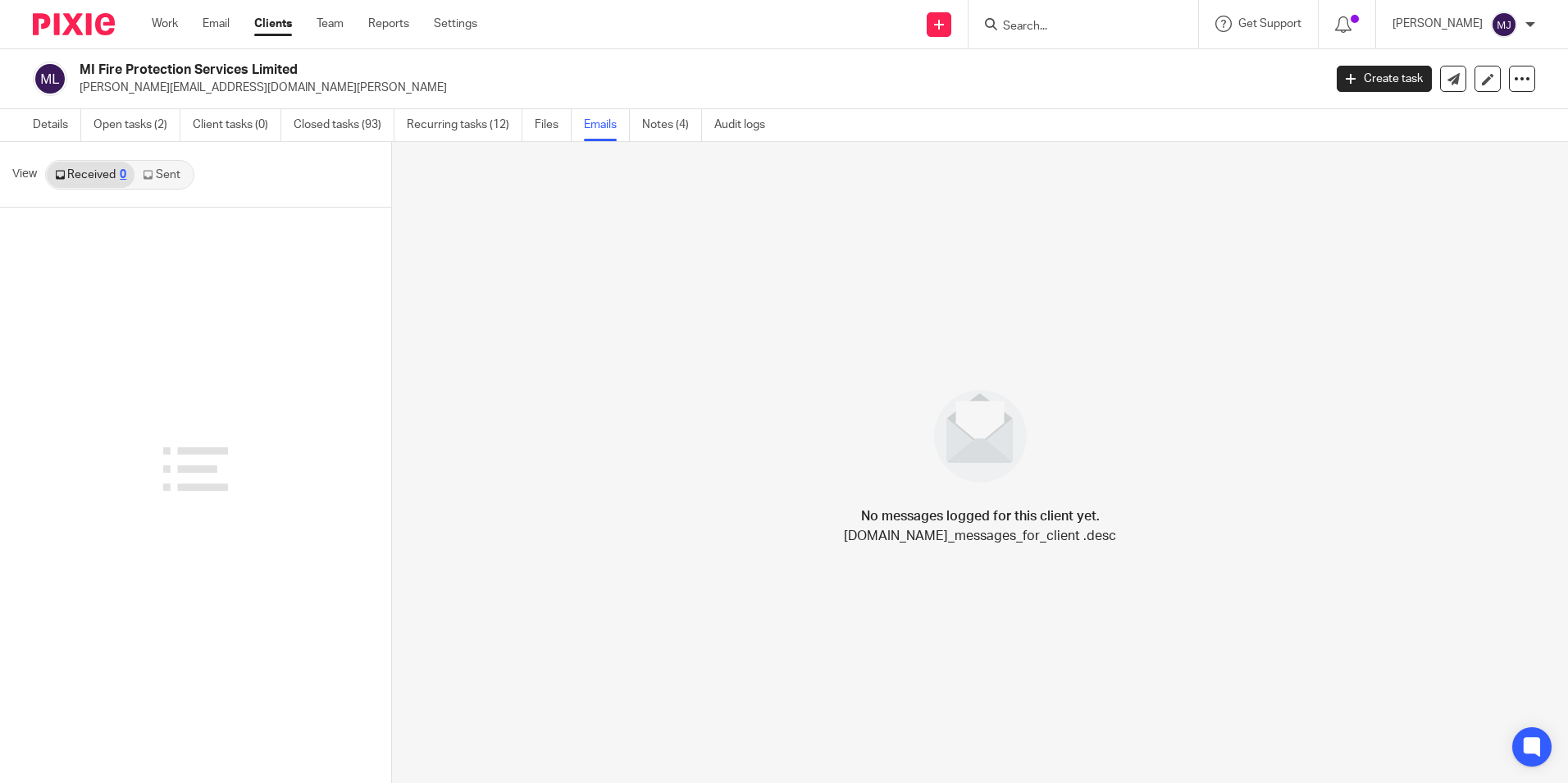
click at [158, 184] on link "Sent" at bounding box center [163, 175] width 58 height 27
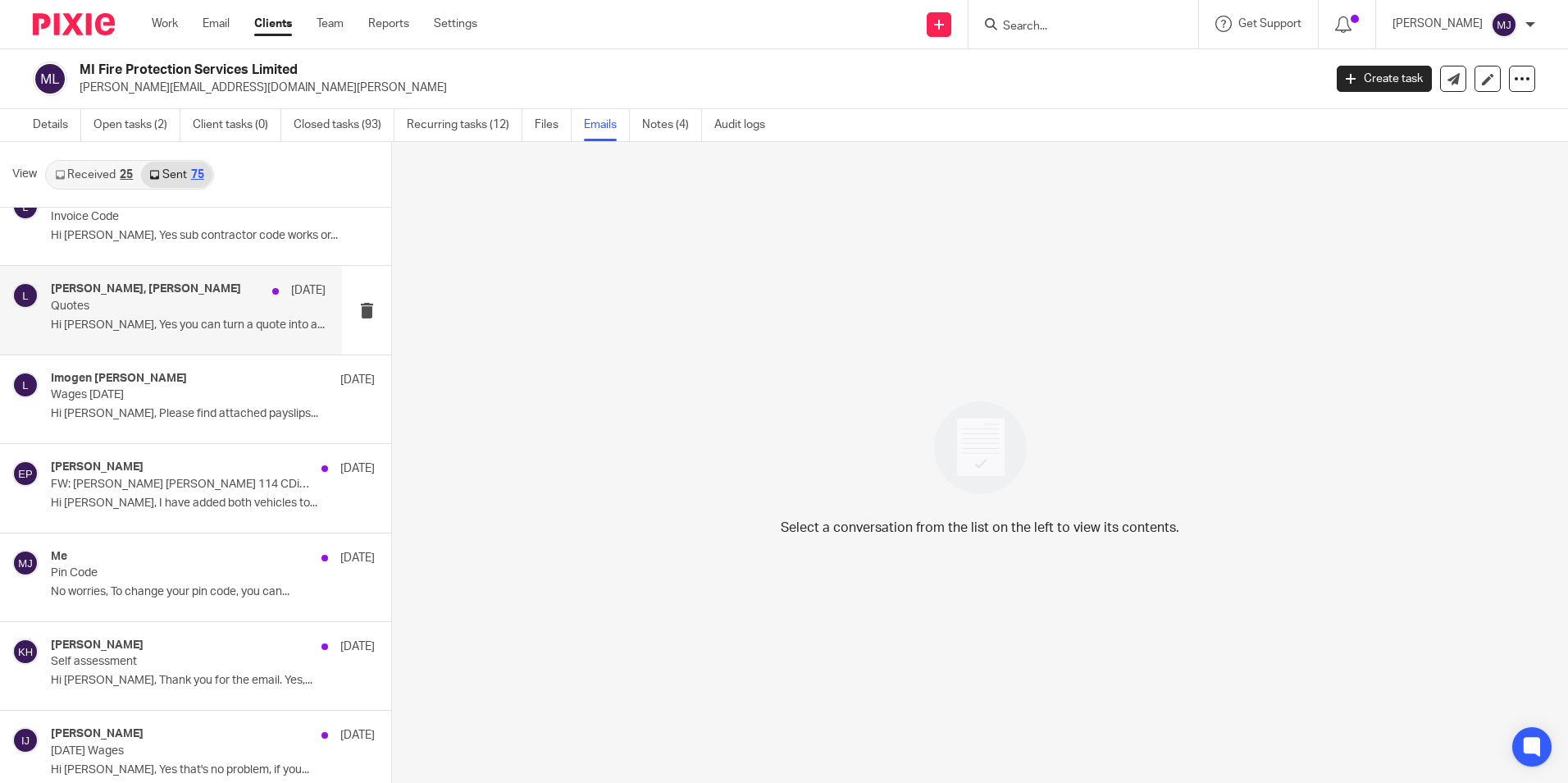
scroll to position [1559, 0]
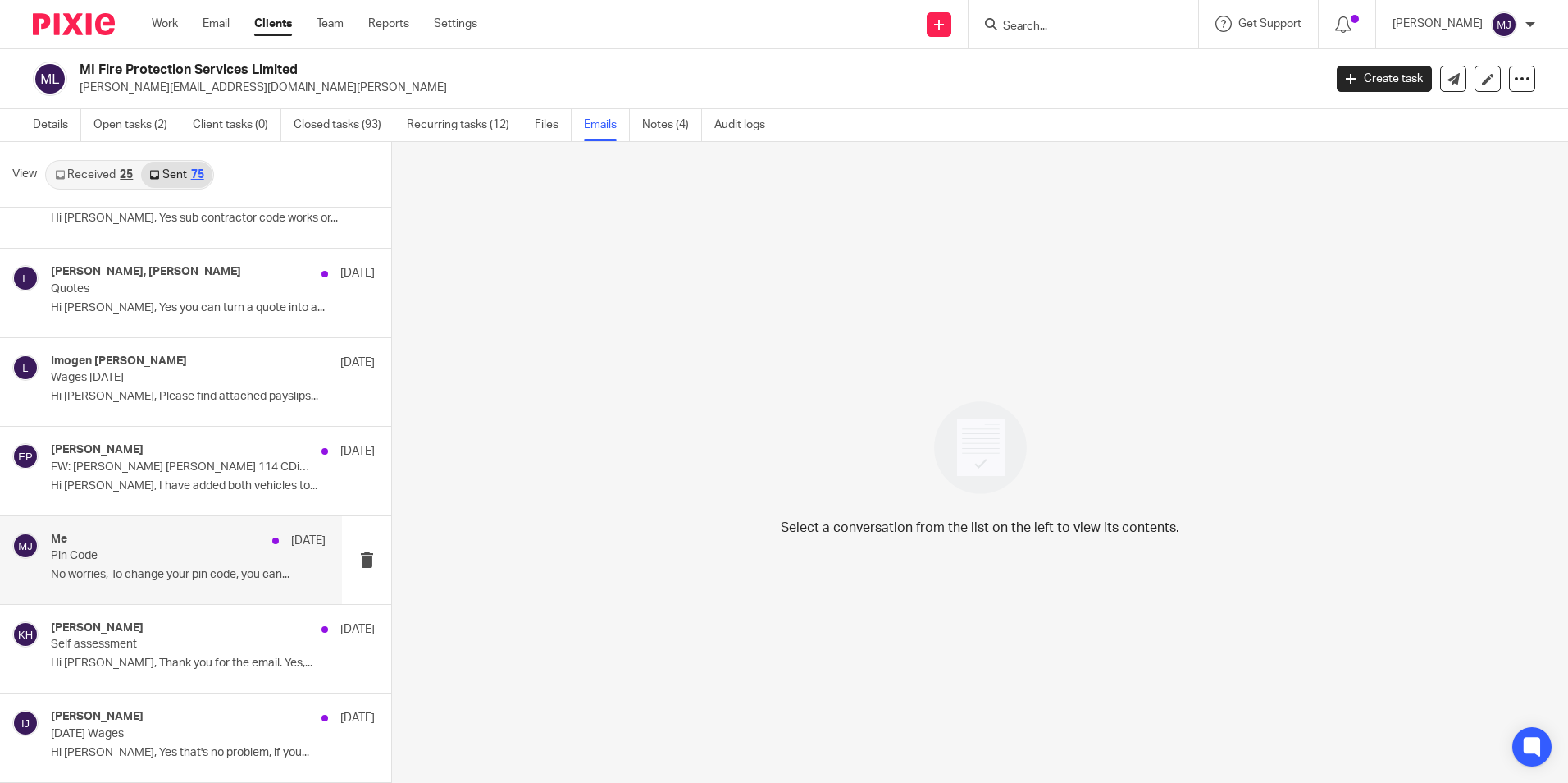
click at [67, 581] on p "No worries, To change your pin code, you can..." at bounding box center [188, 575] width 275 height 14
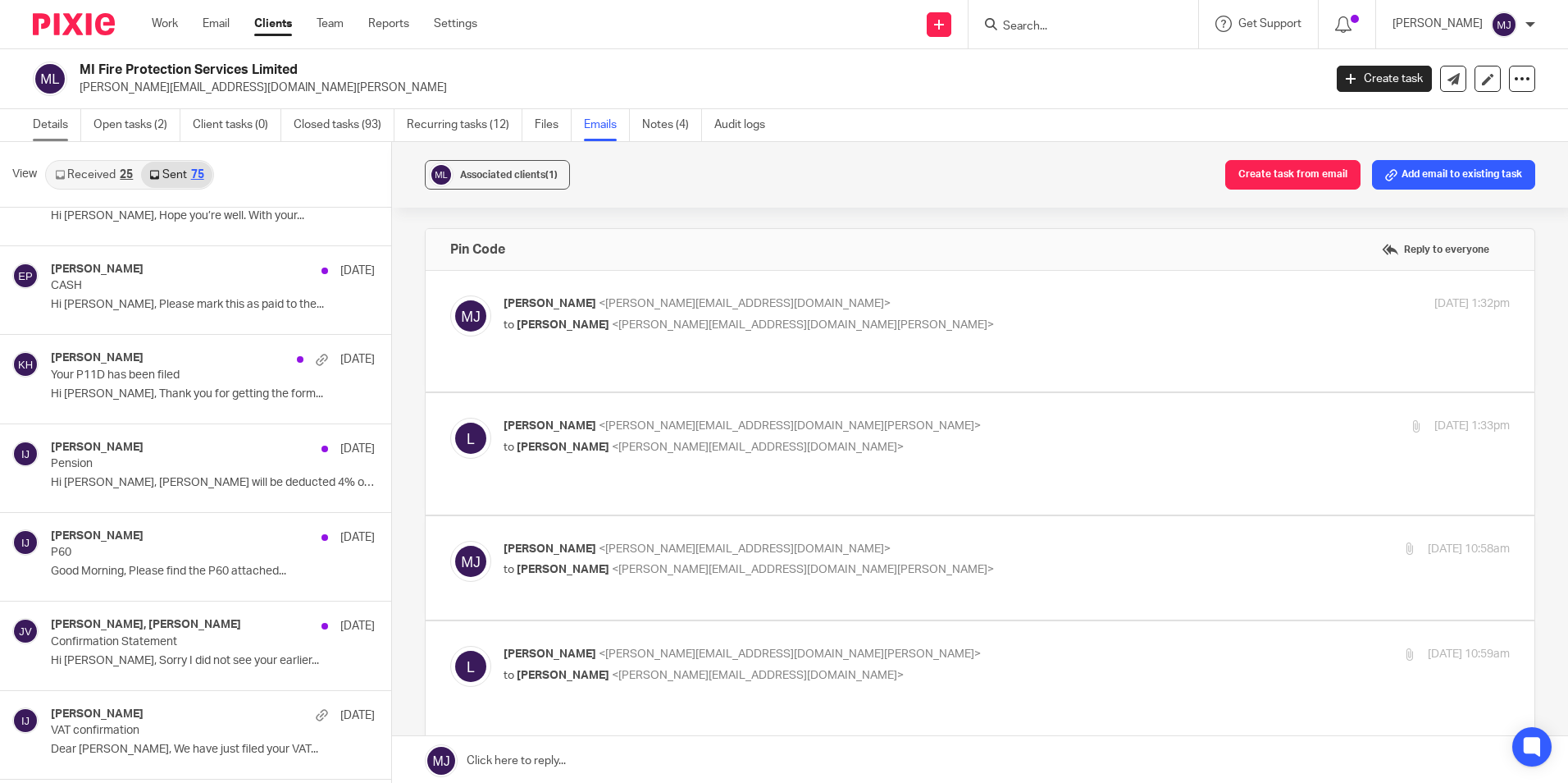
scroll to position [657, 0]
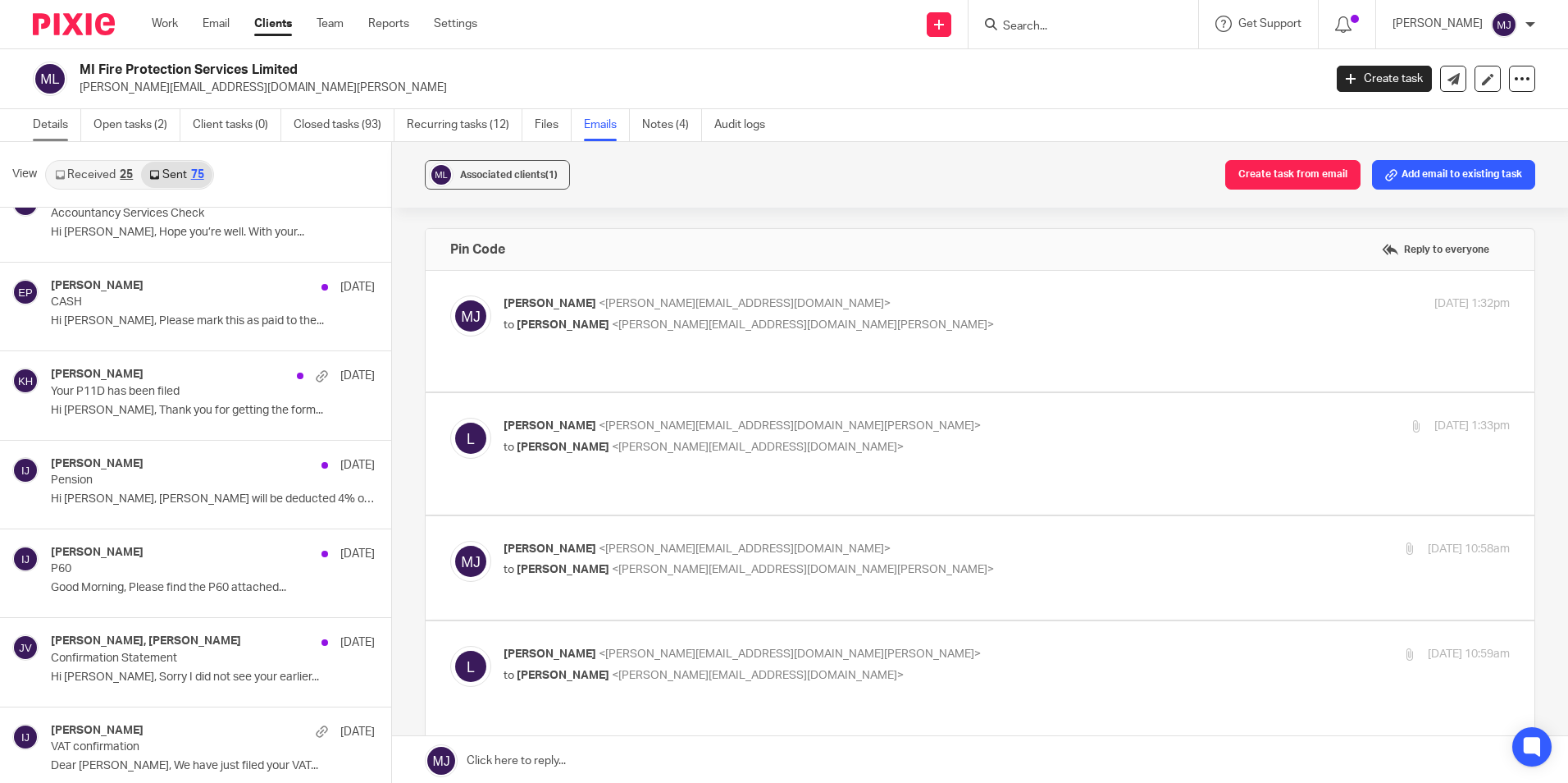
click at [60, 128] on link "Details" at bounding box center [57, 125] width 48 height 32
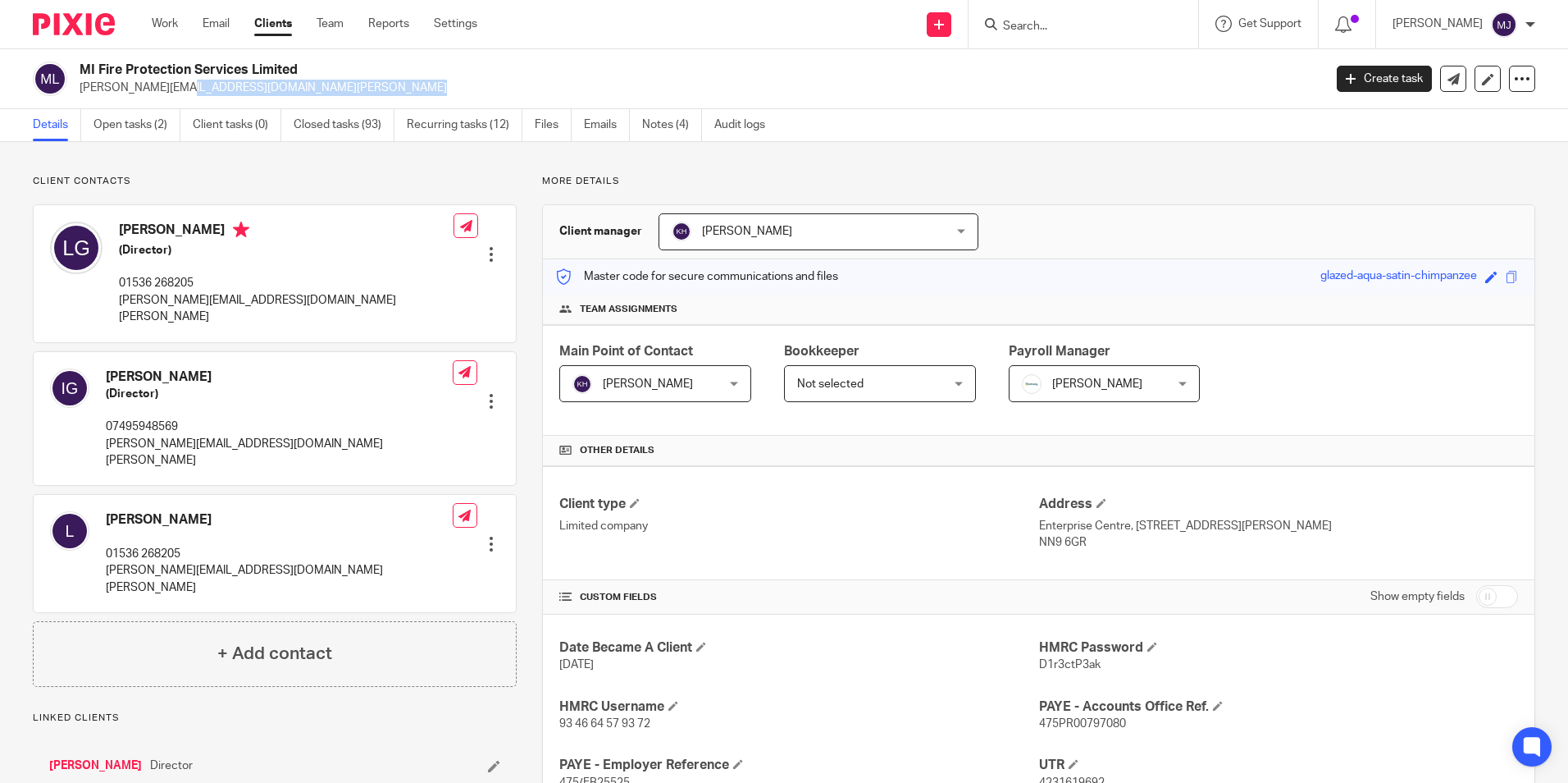
drag, startPoint x: 288, startPoint y: 90, endPoint x: 76, endPoint y: 81, distance: 212.2
click at [76, 81] on div "MI Fire Protection Services Limited [PERSON_NAME][EMAIL_ADDRESS][DOMAIN_NAME][P…" at bounding box center [672, 78] width 1279 height 35
copy p "[PERSON_NAME][EMAIL_ADDRESS][DOMAIN_NAME][PERSON_NAME]"
